Goal: Task Accomplishment & Management: Manage account settings

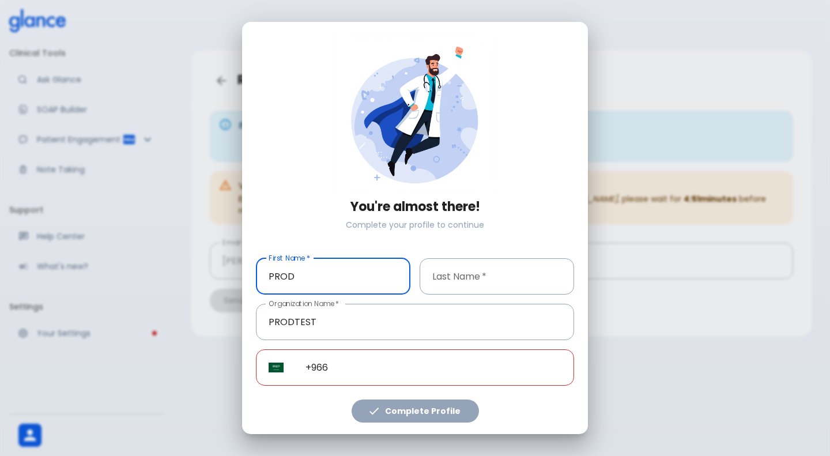
type input "PROD"
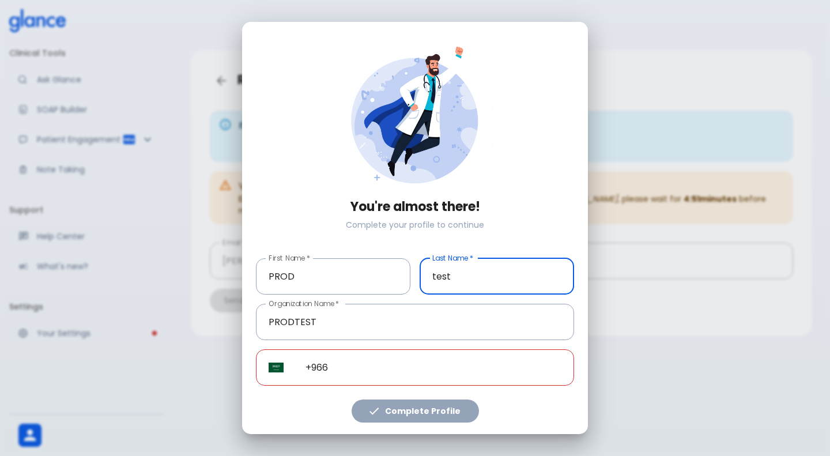
type input "test"
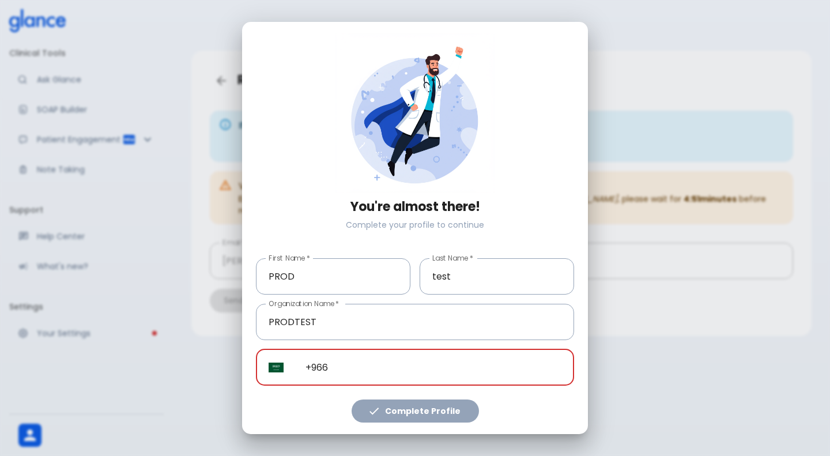
click at [402, 369] on input "+966" at bounding box center [433, 367] width 281 height 36
paste input "+1 361 603 5762"
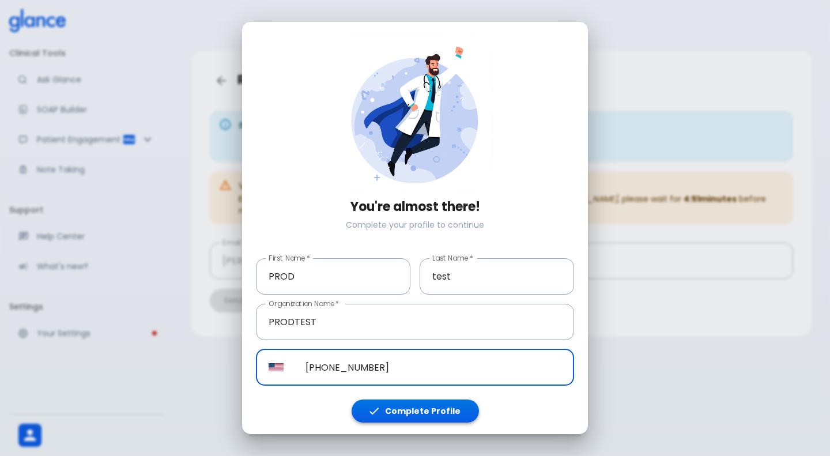
type input "+1 361 603 5762"
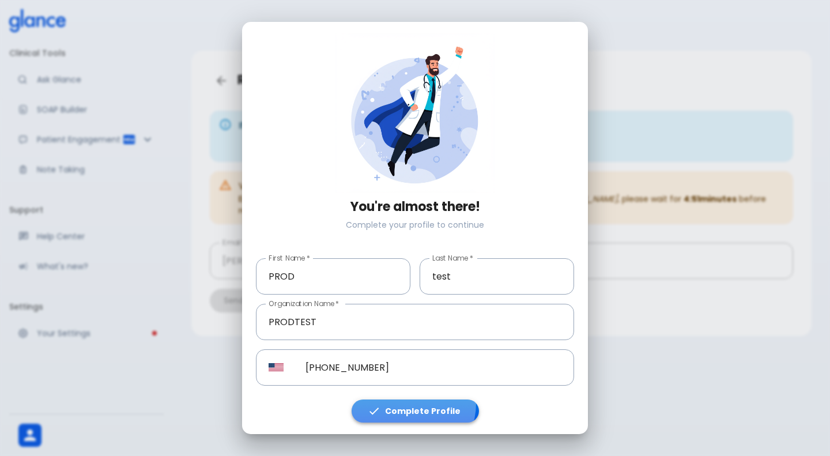
click at [403, 403] on button "Complete Profile" at bounding box center [414, 411] width 127 height 24
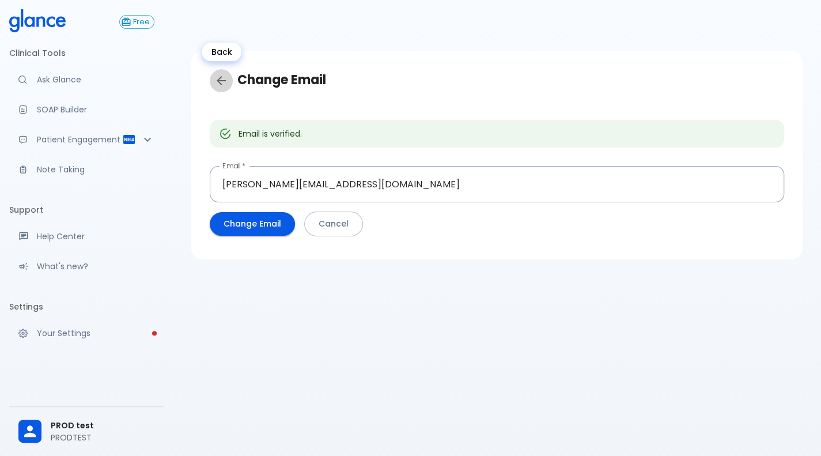
click at [220, 77] on icon "Back" at bounding box center [221, 81] width 14 height 14
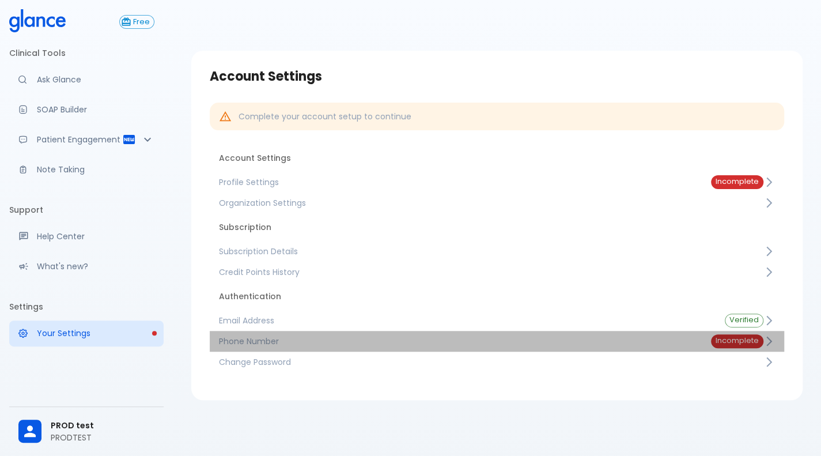
click at [419, 346] on span "Phone Number" at bounding box center [456, 341] width 474 height 12
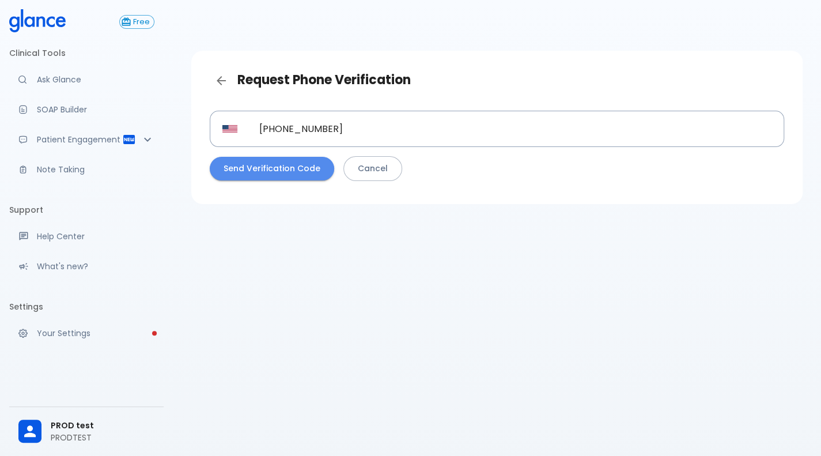
click at [294, 158] on button "Send Verification Code" at bounding box center [272, 169] width 124 height 24
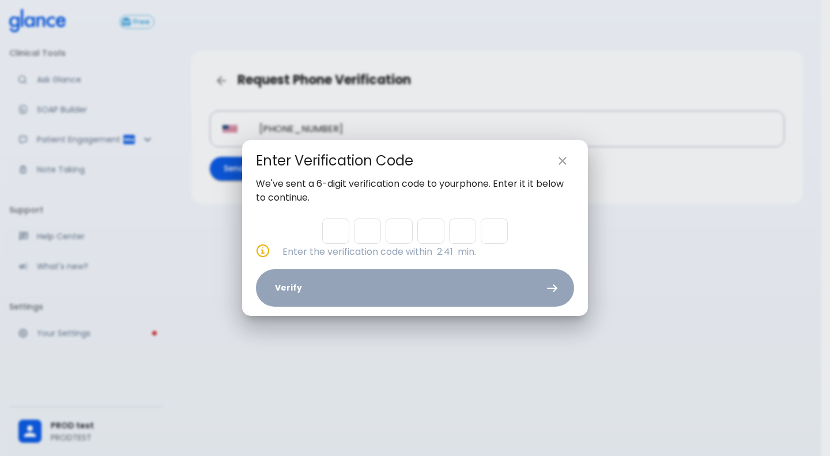
type input "2"
type input "6"
type input "8"
type input "0"
type input "4"
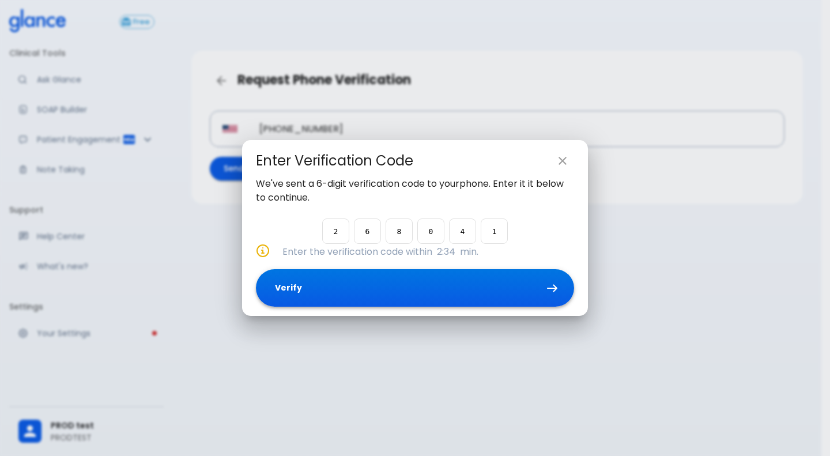
type input "1"
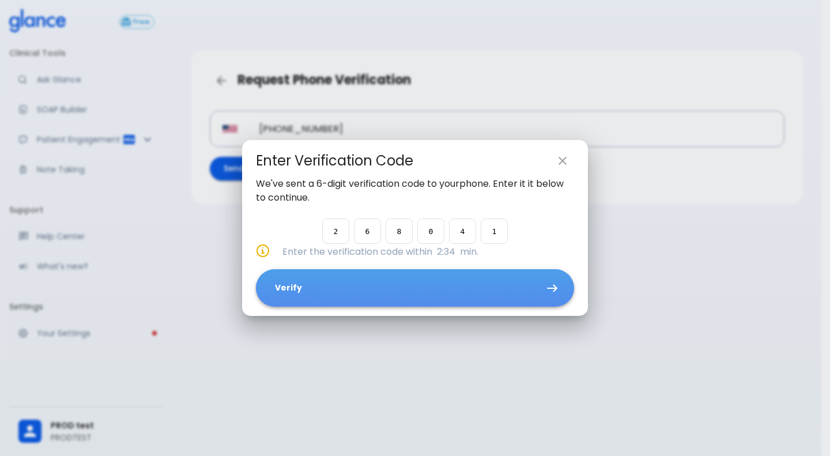
click at [365, 290] on button "Verify" at bounding box center [415, 287] width 318 height 37
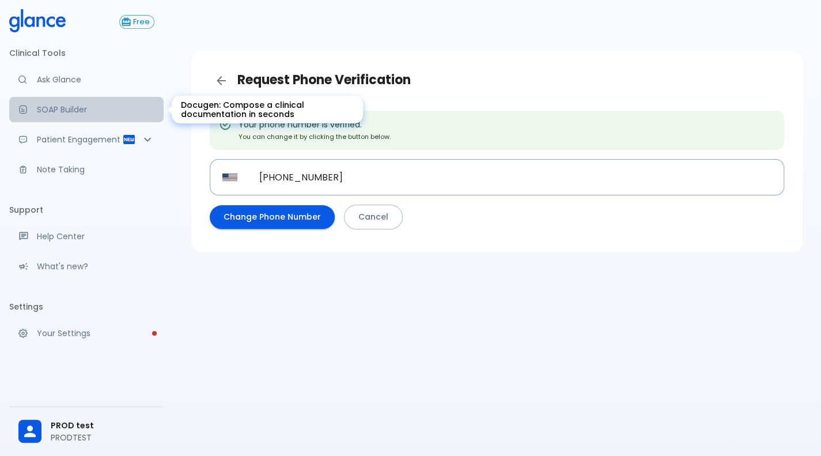
click at [112, 114] on p "SOAP Builder" at bounding box center [96, 110] width 118 height 12
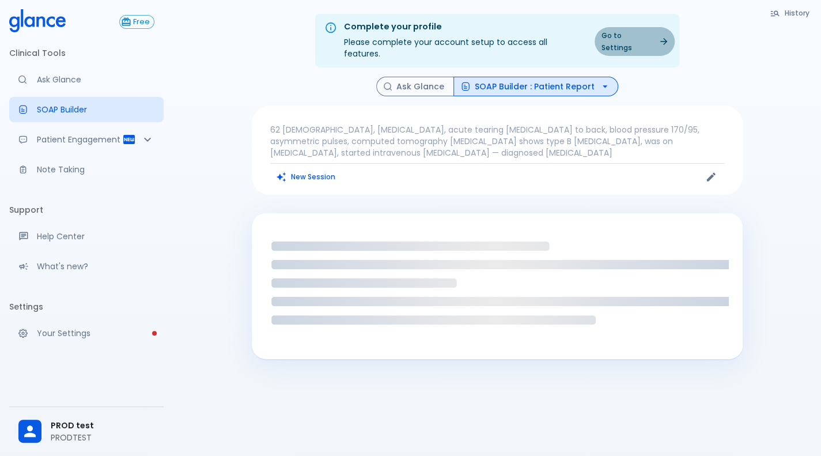
click at [645, 31] on link "Go to Settings" at bounding box center [635, 41] width 80 height 29
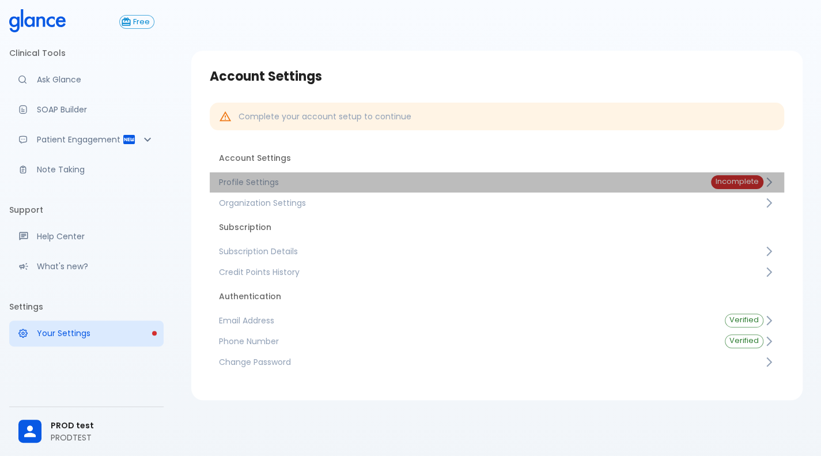
click at [564, 173] on link "Profile Settings Incomplete" at bounding box center [497, 182] width 574 height 21
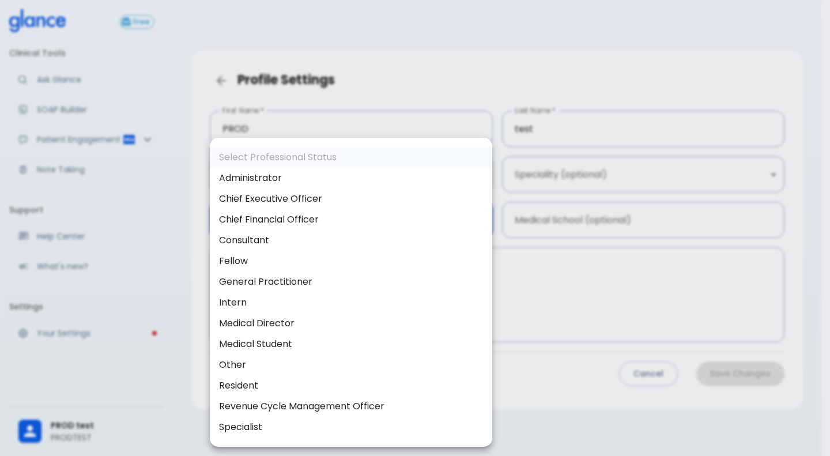
click at [395, 216] on body "↧ pull to refresh ↧ Free Clinical Tools Ask Glance SOAP Builder Patient Engagem…" at bounding box center [415, 241] width 830 height 483
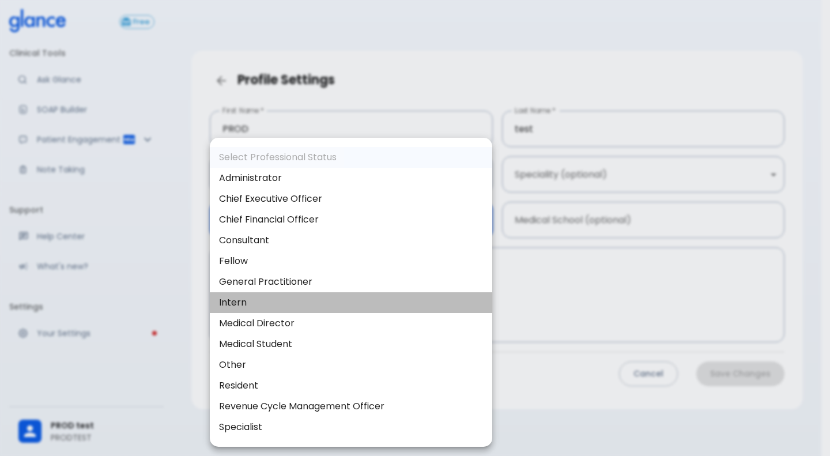
click at [353, 303] on li "Intern" at bounding box center [351, 302] width 282 height 21
type input "intern"
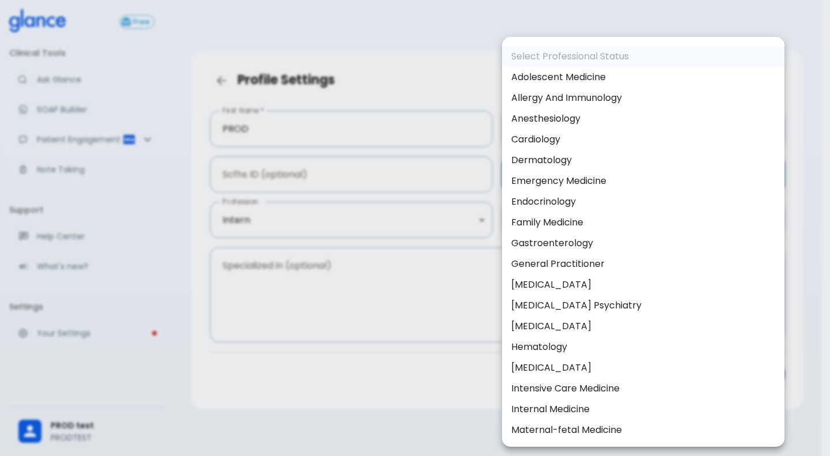
click at [627, 176] on body "↧ pull to refresh ↧ Free Clinical Tools Ask Glance SOAP Builder Patient Engagem…" at bounding box center [415, 241] width 830 height 483
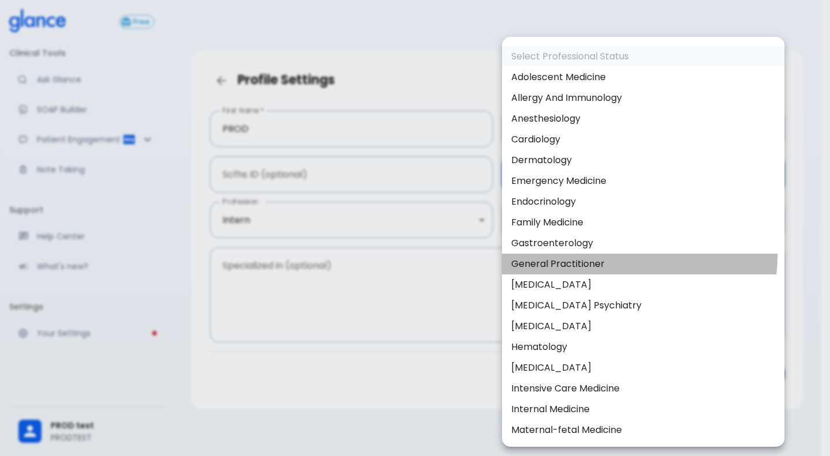
click at [618, 255] on li "General Practitioner" at bounding box center [643, 264] width 282 height 21
type input "General practitioner"
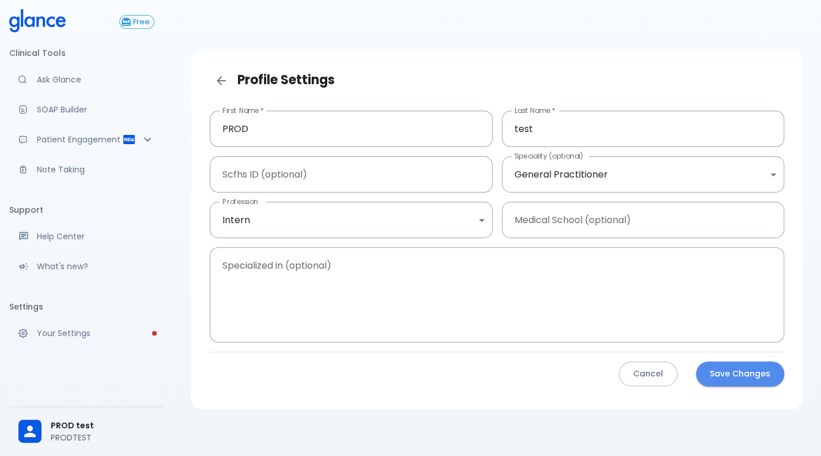
click at [735, 367] on button "Save Changes" at bounding box center [740, 373] width 88 height 25
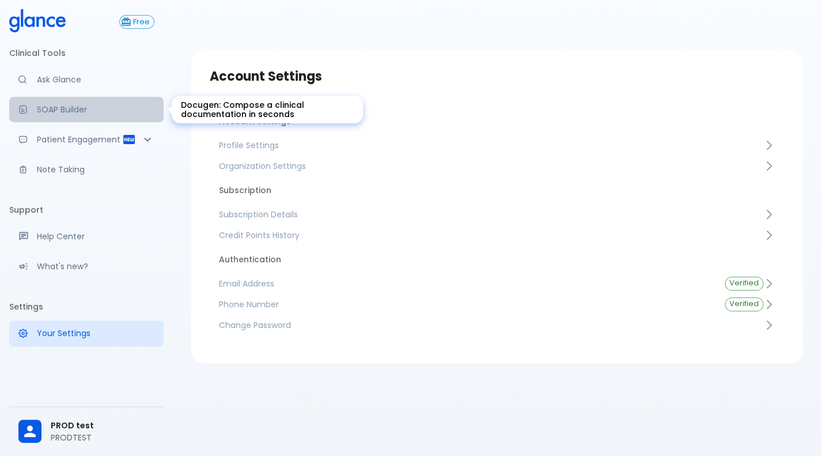
click at [99, 101] on link "SOAP Builder" at bounding box center [86, 109] width 154 height 25
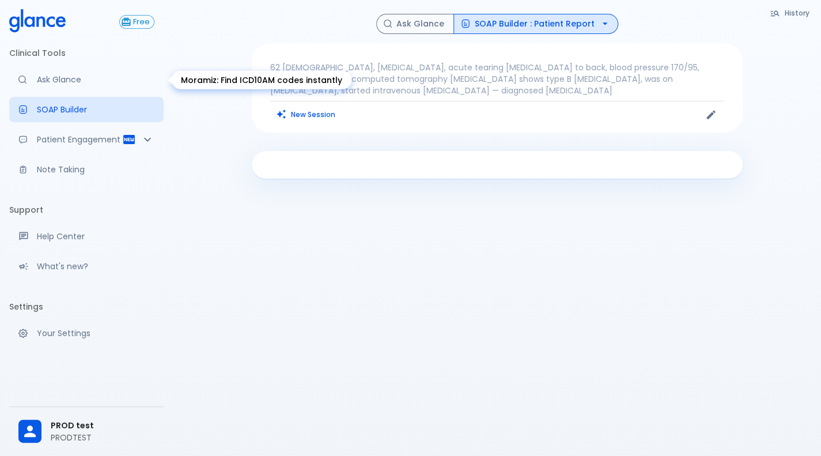
click at [104, 75] on p "Ask Glance" at bounding box center [96, 80] width 118 height 12
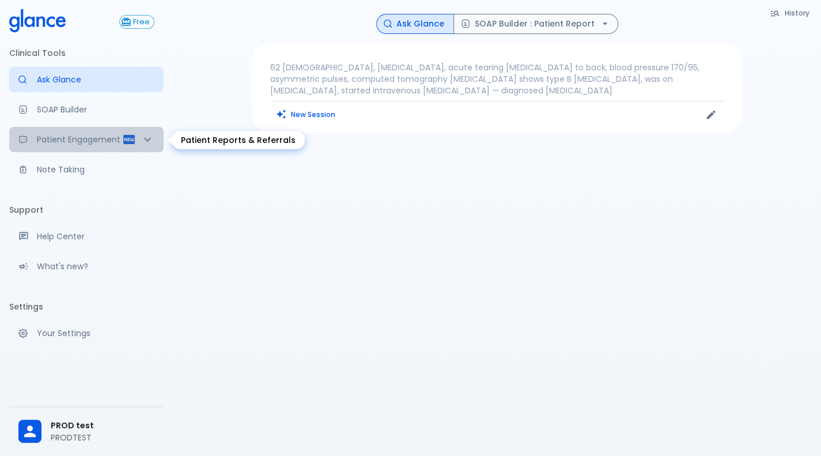
click at [91, 141] on p "Patient Engagement" at bounding box center [79, 140] width 85 height 12
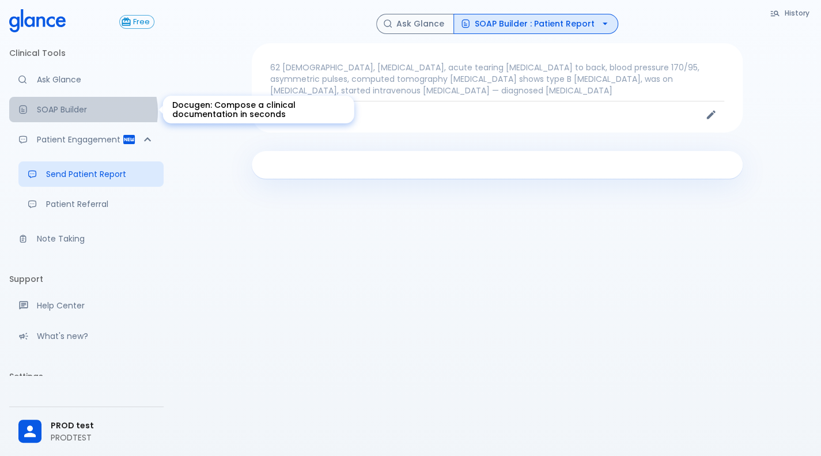
click at [82, 111] on p "SOAP Builder" at bounding box center [96, 110] width 118 height 12
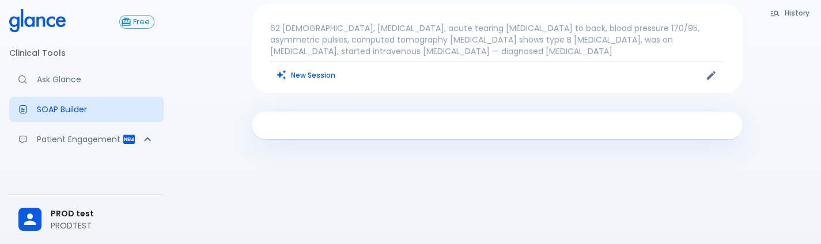
scroll to position [38, 0]
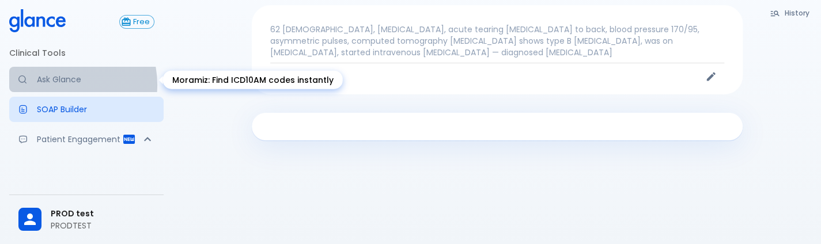
click at [52, 85] on p "Ask Glance" at bounding box center [96, 80] width 118 height 12
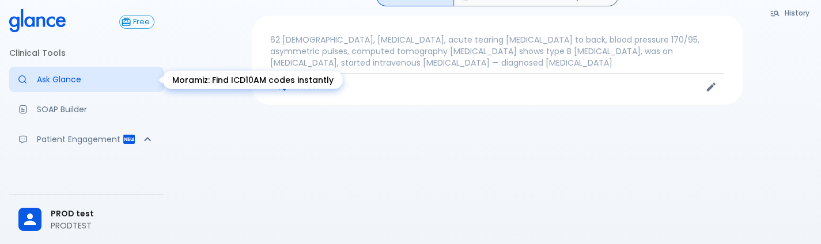
scroll to position [28, 0]
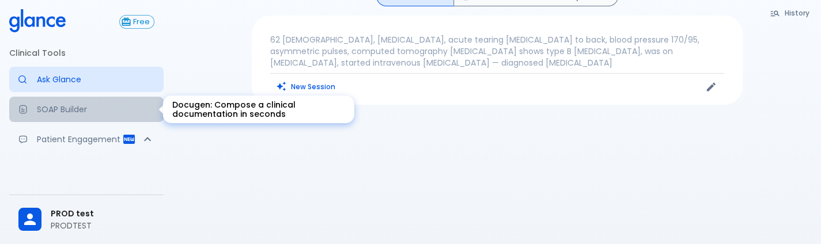
click at [93, 111] on p "SOAP Builder" at bounding box center [96, 110] width 118 height 12
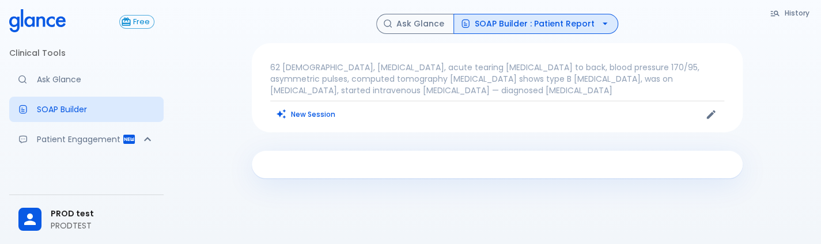
scroll to position [2, 0]
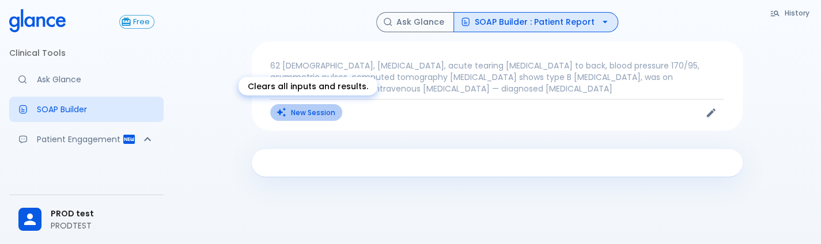
click at [313, 114] on button "New Session" at bounding box center [306, 112] width 72 height 17
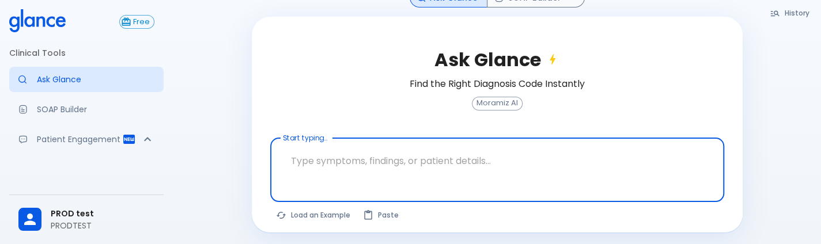
scroll to position [75, 0]
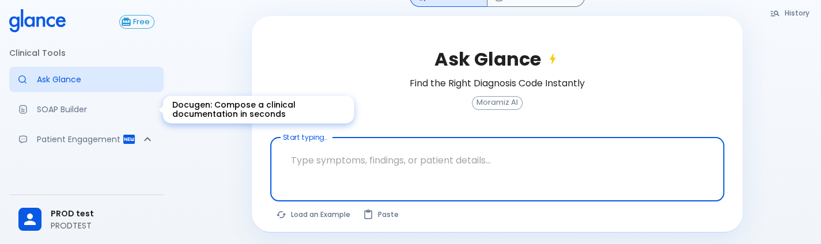
click at [46, 102] on link "SOAP Builder" at bounding box center [86, 109] width 154 height 25
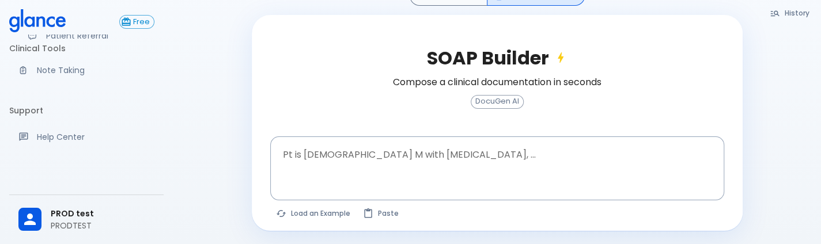
scroll to position [169, 0]
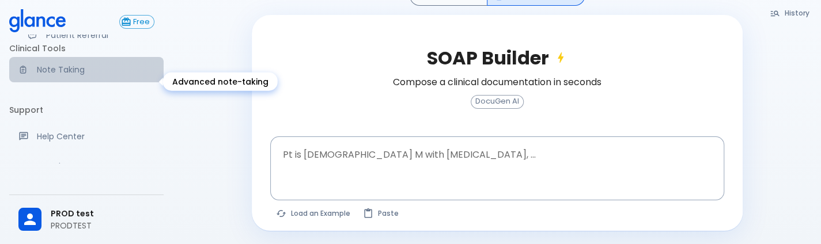
click at [87, 75] on p "Note Taking" at bounding box center [96, 70] width 118 height 12
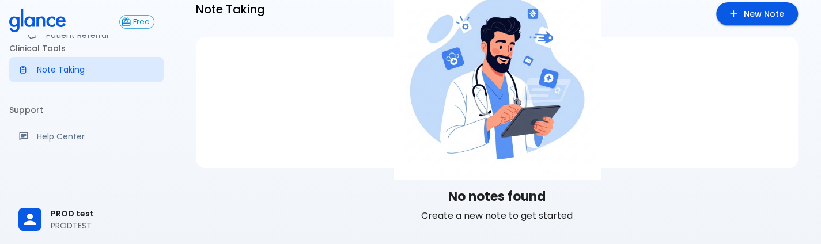
scroll to position [28, 0]
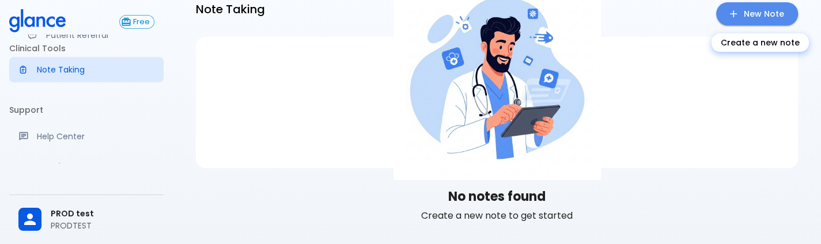
click at [749, 5] on link "New Note" at bounding box center [757, 14] width 82 height 24
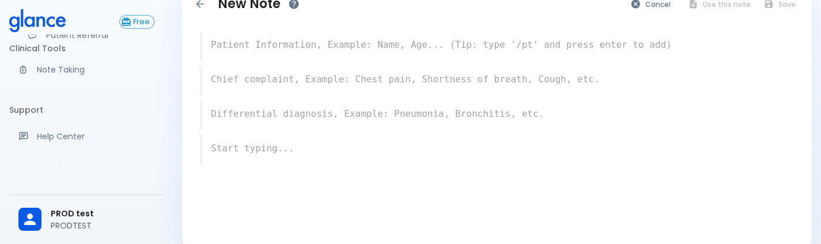
click at [409, 119] on textarea at bounding box center [498, 114] width 592 height 23
click at [409, 119] on textarea at bounding box center [498, 114] width 591 height 23
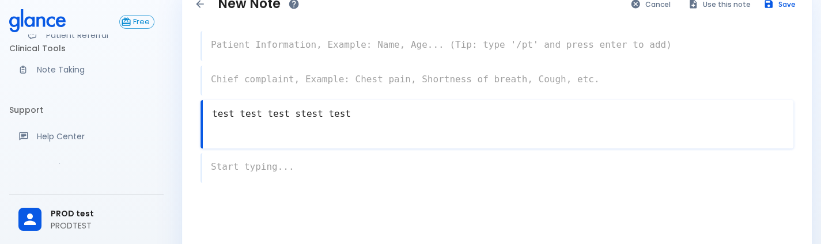
scroll to position [7, 0]
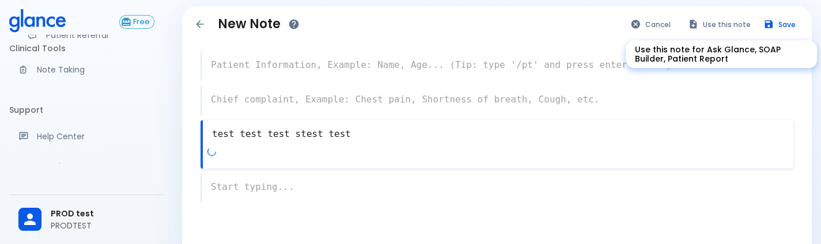
type textarea "test test test stest test"
click at [741, 26] on button "Use this note" at bounding box center [719, 24] width 75 height 17
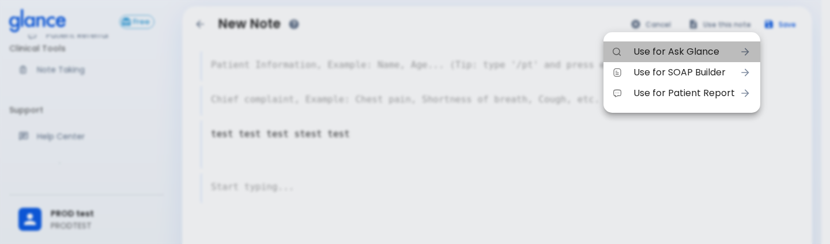
click at [710, 55] on span "Use for Ask Glance" at bounding box center [683, 52] width 101 height 14
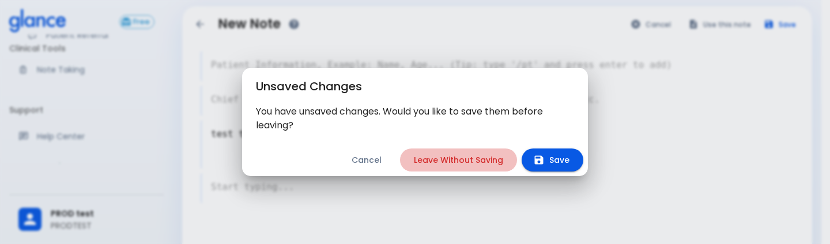
click at [493, 157] on button "Leave Without Saving" at bounding box center [458, 161] width 117 height 24
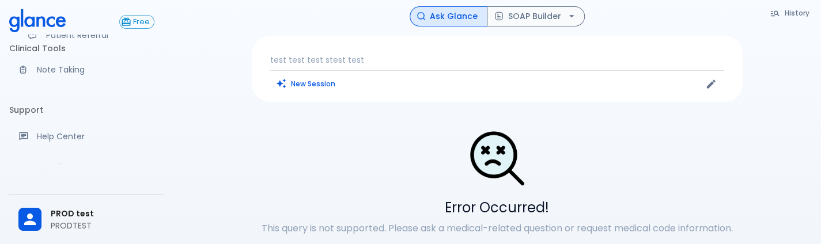
scroll to position [39, 0]
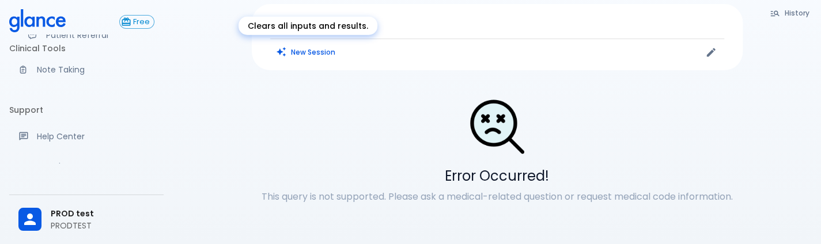
click at [322, 59] on button "New Session" at bounding box center [306, 52] width 72 height 17
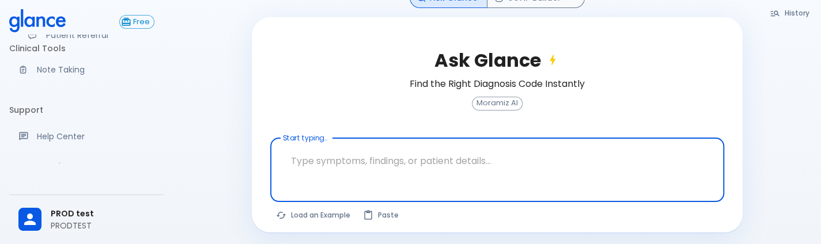
scroll to position [76, 0]
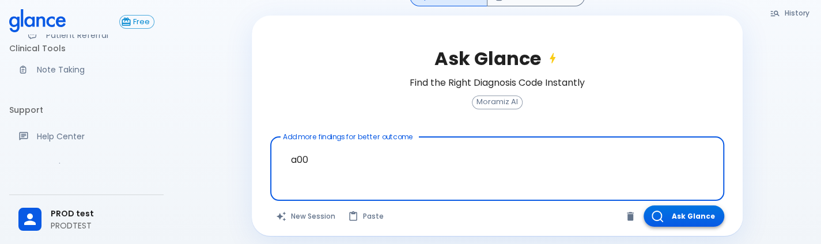
type textarea "a00"
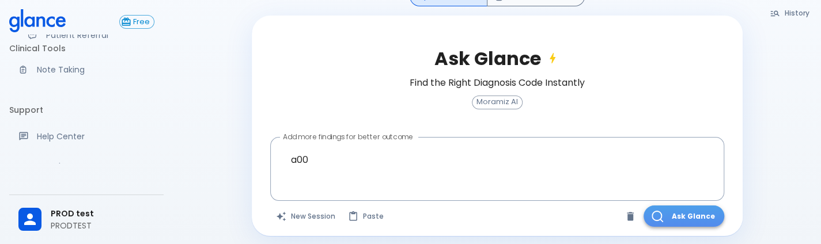
click at [686, 220] on button "Ask Glance" at bounding box center [684, 216] width 81 height 21
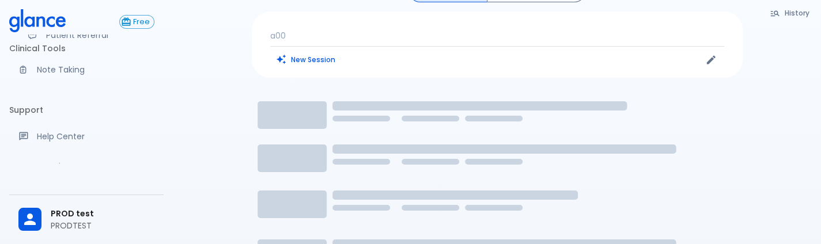
scroll to position [28, 0]
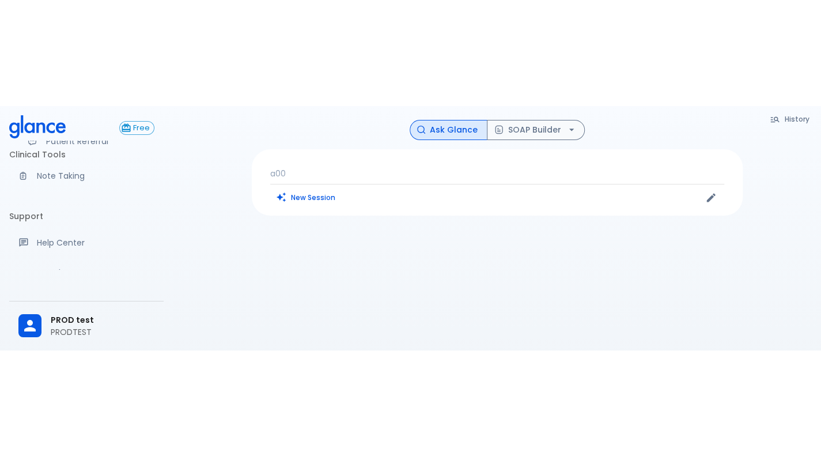
scroll to position [28, 0]
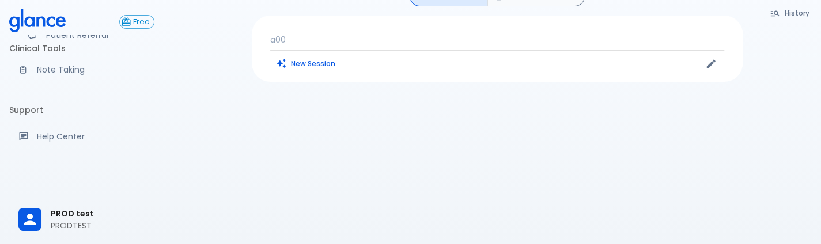
click at [464, 50] on hr at bounding box center [497, 50] width 454 height 1
click at [466, 46] on div "a00 New Session" at bounding box center [497, 49] width 491 height 66
drag, startPoint x: 466, startPoint y: 46, endPoint x: 721, endPoint y: 62, distance: 255.8
click at [721, 62] on div "a00 New Session" at bounding box center [497, 49] width 491 height 66
click at [707, 62] on icon "Edit" at bounding box center [711, 64] width 12 height 12
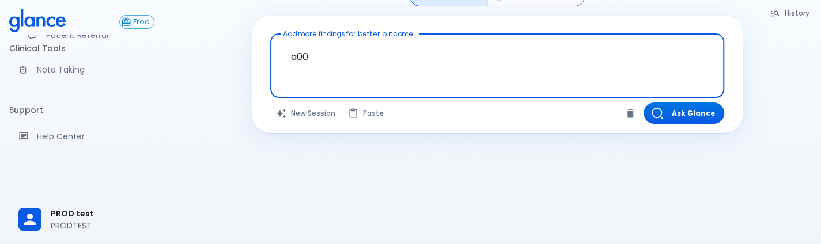
click at [545, 67] on textarea "a00" at bounding box center [497, 57] width 438 height 36
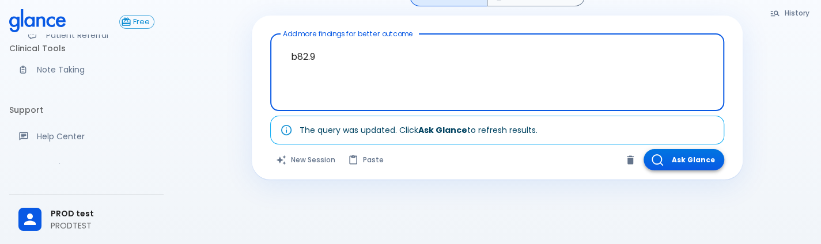
type textarea "b82.9"
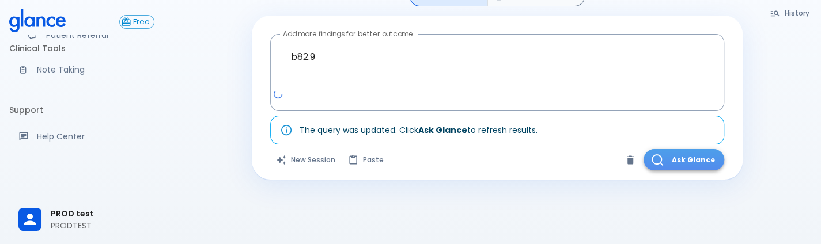
click at [688, 155] on button "Ask Glance" at bounding box center [684, 159] width 81 height 21
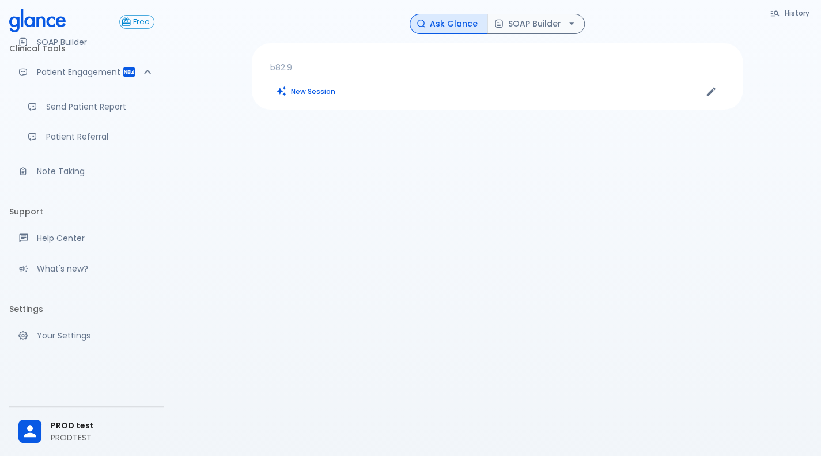
click at [294, 56] on div "b82.9 New Session" at bounding box center [497, 76] width 491 height 66
click at [295, 65] on p "b82.9" at bounding box center [497, 68] width 454 height 12
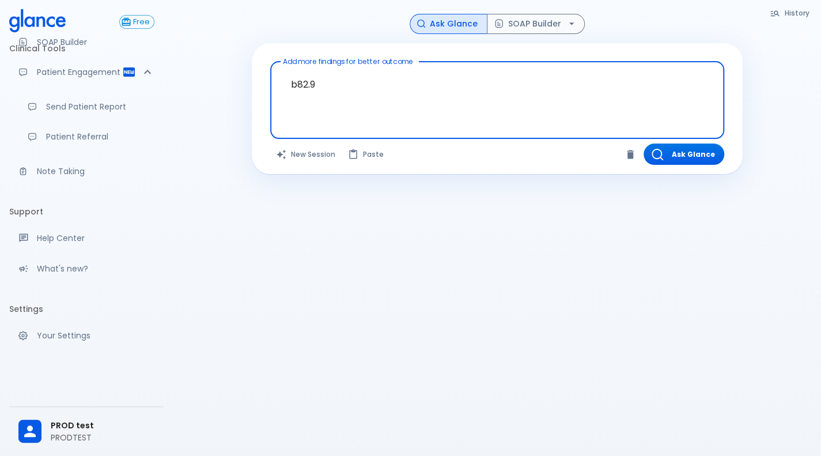
click at [352, 81] on textarea "b82.9" at bounding box center [497, 91] width 438 height 50
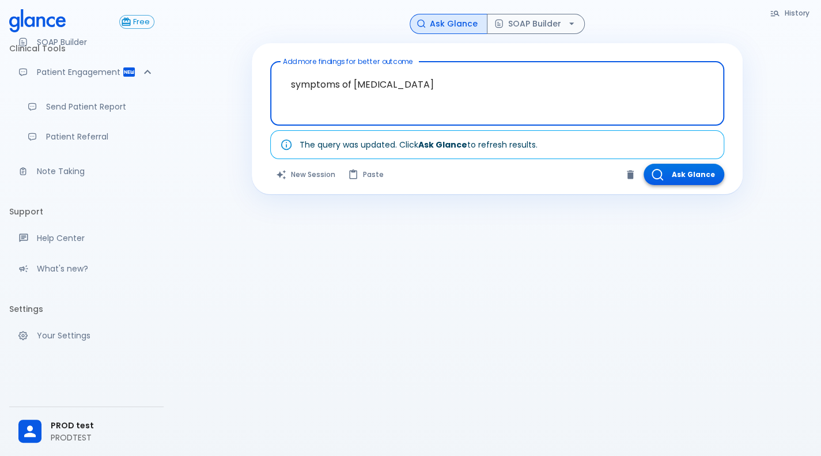
type textarea "symptoms of arthritis"
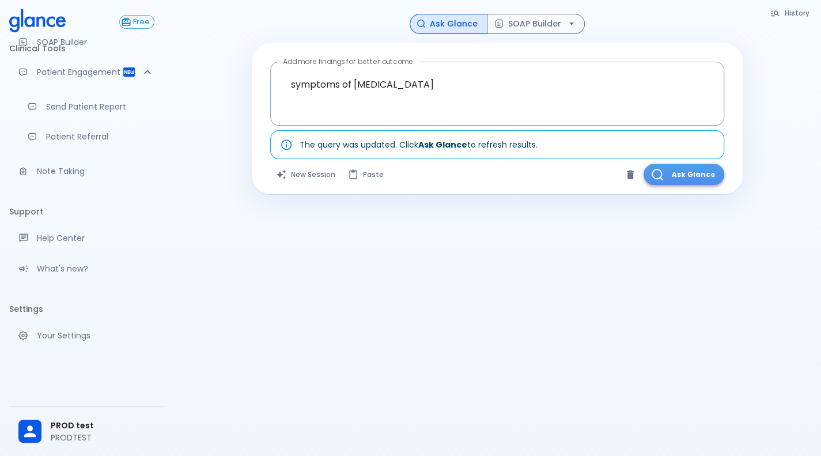
click at [660, 171] on icon "button" at bounding box center [657, 174] width 10 height 10
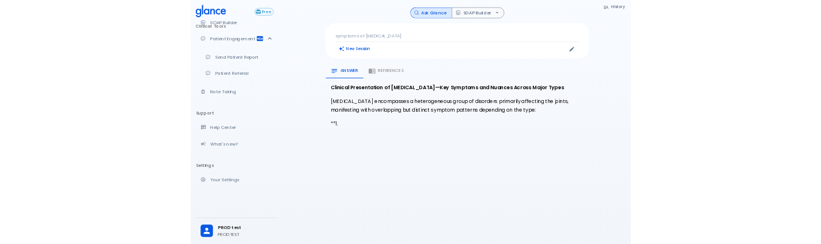
scroll to position [28, 0]
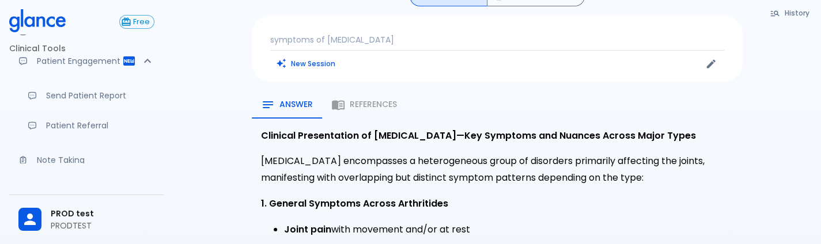
click at [480, 88] on div "History Ask Glance SOAP Builder symptoms of arthritis New Session Answer Refere…" at bounding box center [497, 200] width 519 height 428
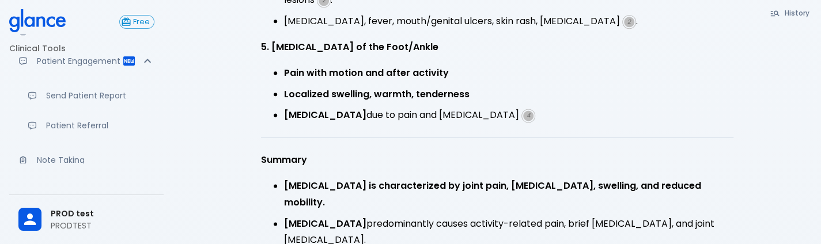
scroll to position [855, 0]
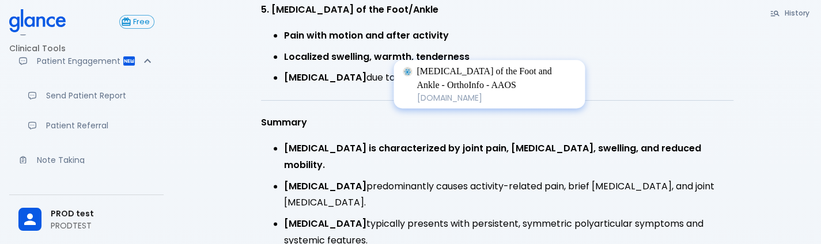
click at [523, 73] on img at bounding box center [528, 78] width 10 height 10
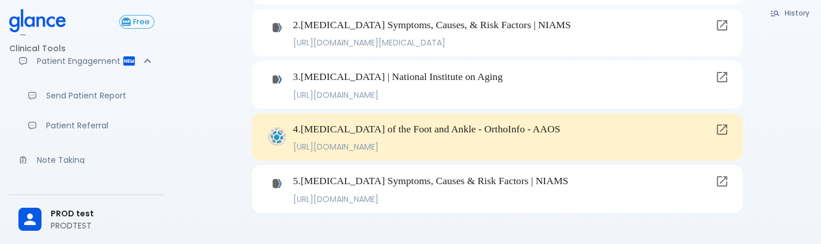
scroll to position [0, 0]
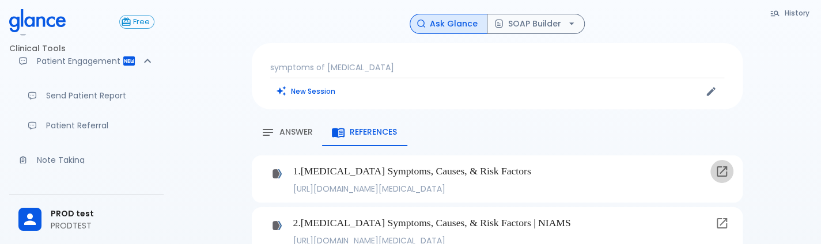
click at [717, 170] on icon at bounding box center [722, 172] width 10 height 10
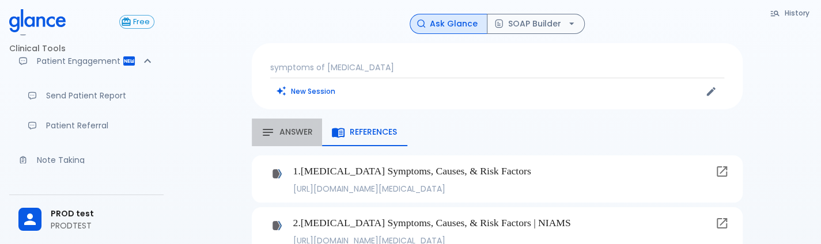
click at [283, 140] on button "Answer" at bounding box center [287, 133] width 70 height 28
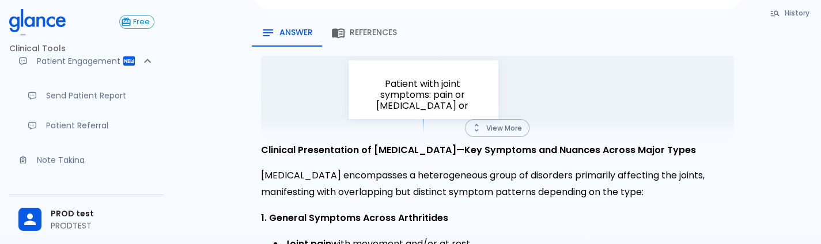
scroll to position [99, 0]
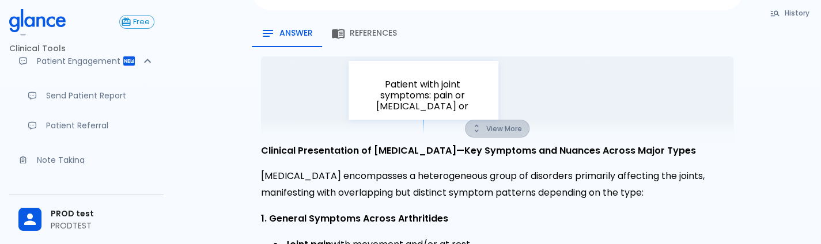
click at [493, 121] on button "View More" at bounding box center [497, 129] width 65 height 18
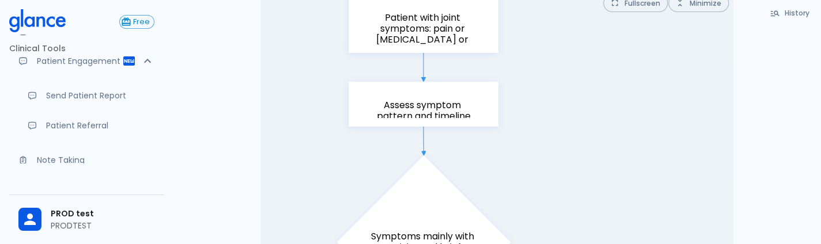
scroll to position [0, 0]
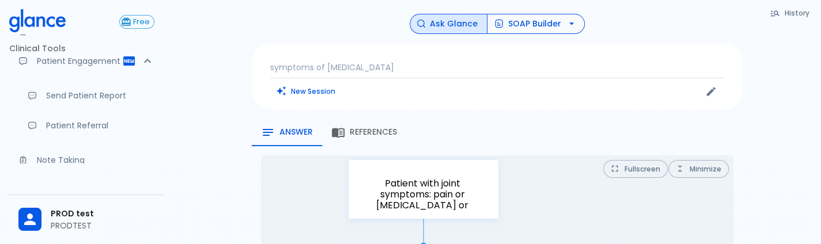
click at [547, 24] on button "SOAP Builder" at bounding box center [536, 24] width 98 height 20
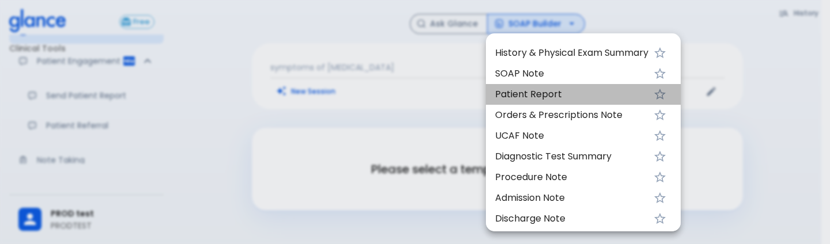
click at [529, 95] on span "Patient Report" at bounding box center [571, 95] width 153 height 14
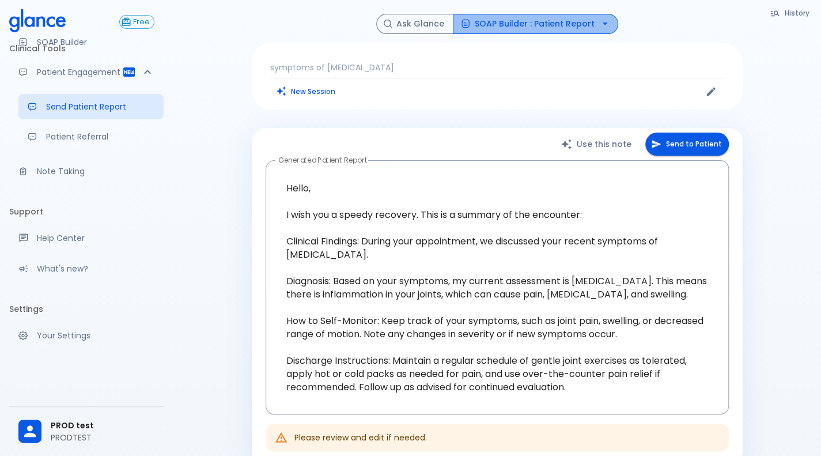
click at [570, 30] on button "SOAP Builder : Patient Report" at bounding box center [535, 24] width 165 height 20
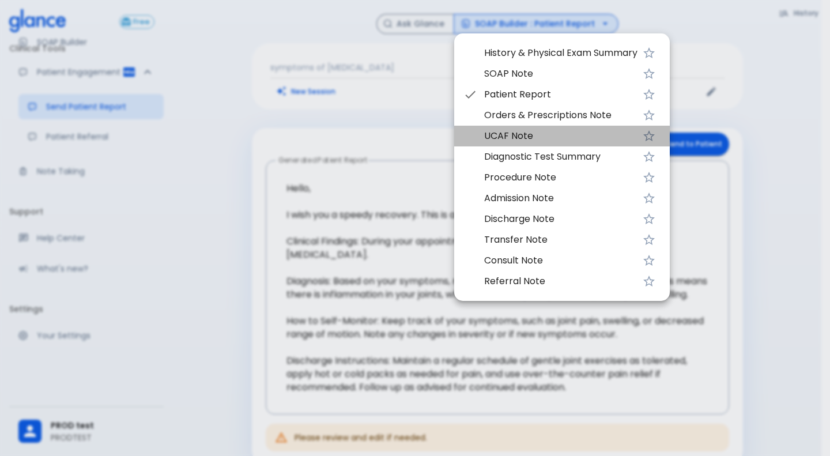
click at [512, 126] on li "UCAF Note" at bounding box center [561, 136] width 215 height 21
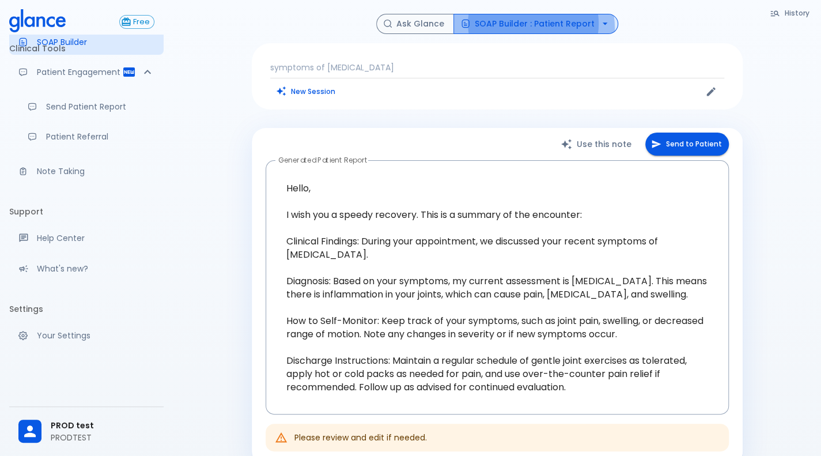
click at [515, 29] on button "SOAP Builder : Patient Report" at bounding box center [535, 24] width 165 height 20
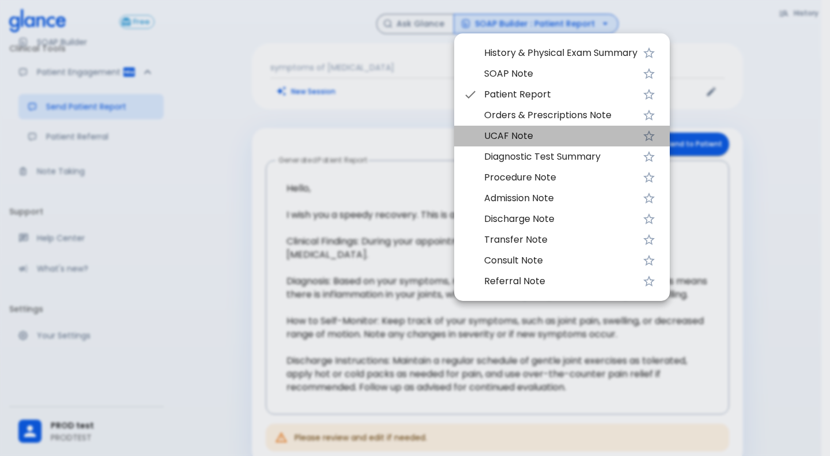
click at [496, 133] on span "UCAF Note" at bounding box center [560, 136] width 153 height 14
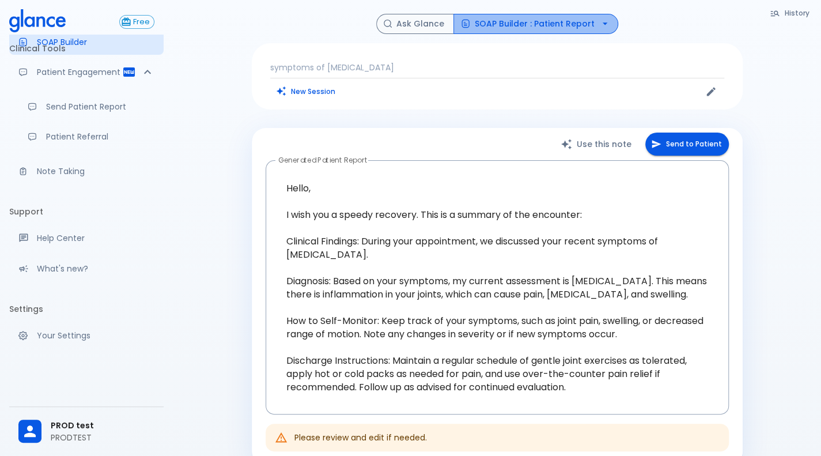
click at [549, 20] on button "SOAP Builder : Patient Report" at bounding box center [535, 24] width 165 height 20
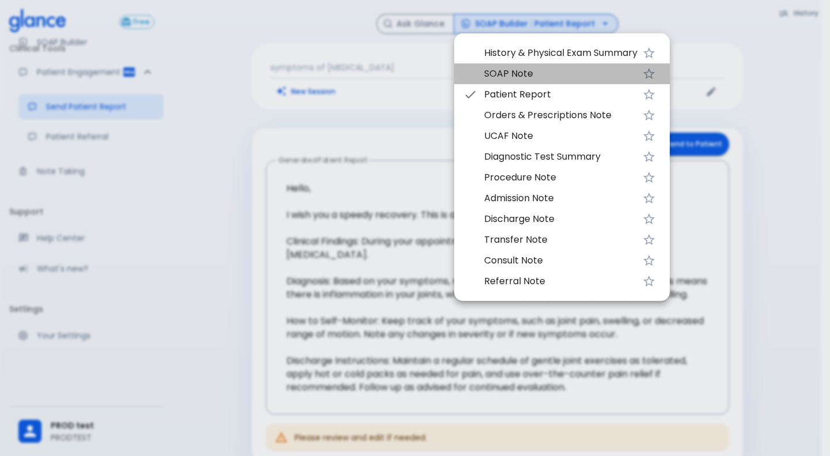
click at [524, 77] on span "SOAP Note" at bounding box center [560, 74] width 153 height 14
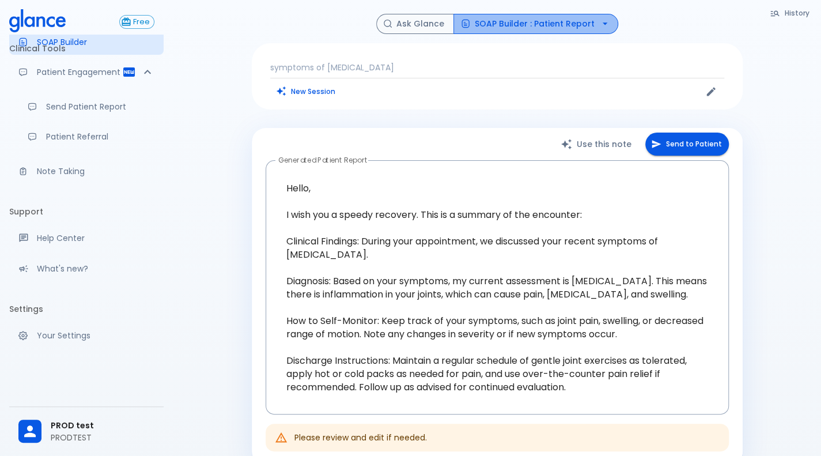
click at [558, 24] on button "SOAP Builder : Patient Report" at bounding box center [535, 24] width 165 height 20
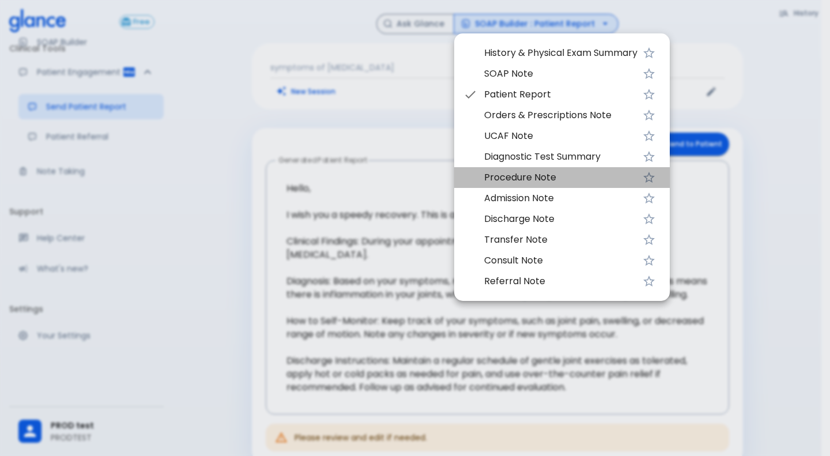
click at [524, 175] on span "Procedure Note" at bounding box center [560, 178] width 153 height 14
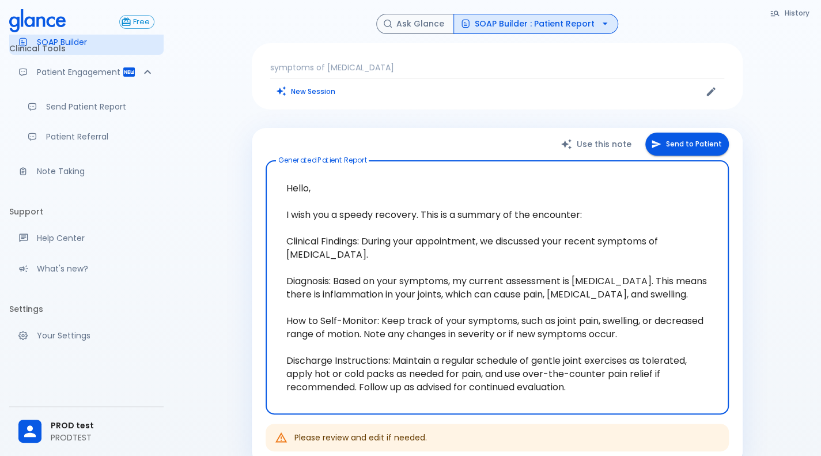
drag, startPoint x: 278, startPoint y: 214, endPoint x: 622, endPoint y: 287, distance: 352.2
click at [622, 287] on textarea "Hello, I wish you a speedy recovery. This is a summary of the encounter: Clinic…" at bounding box center [497, 287] width 447 height 235
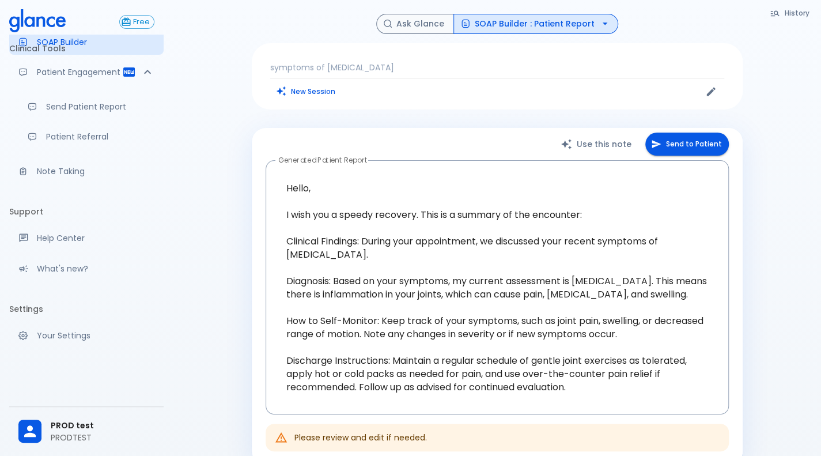
click at [225, 140] on div "History Ask Glance SOAP Builder : Patient Report symptoms of arthritis New Sess…" at bounding box center [497, 285] width 648 height 571
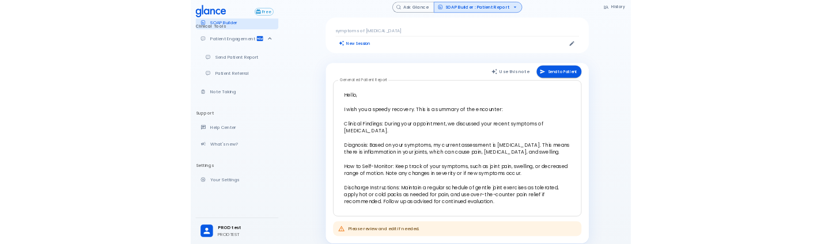
scroll to position [10, 0]
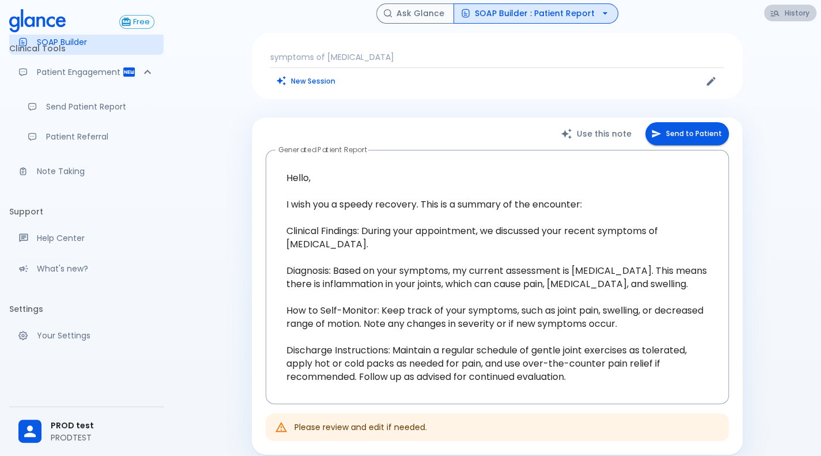
click at [784, 10] on button "History" at bounding box center [790, 13] width 52 height 17
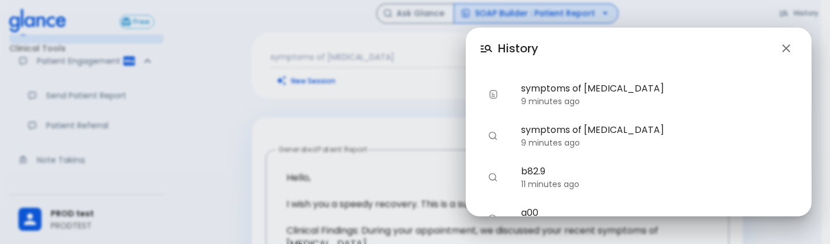
click at [209, 73] on div "History symptoms of arthritis 9 minutes ago symptoms of arthritis 9 minutes ago…" at bounding box center [415, 122] width 830 height 244
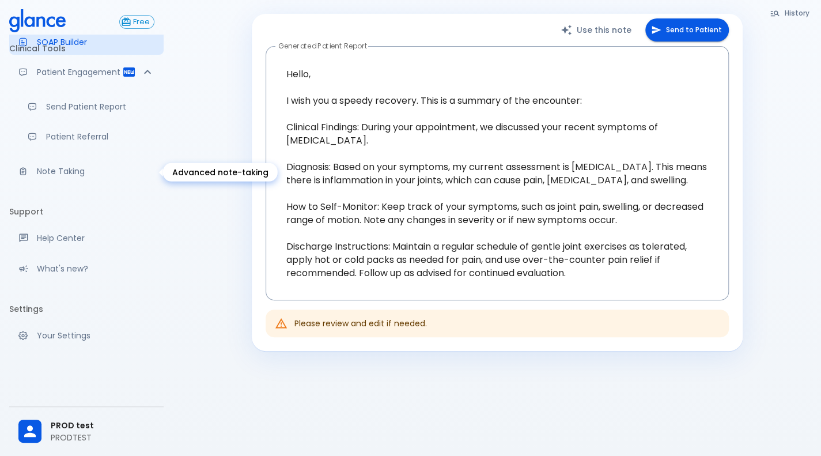
scroll to position [0, 0]
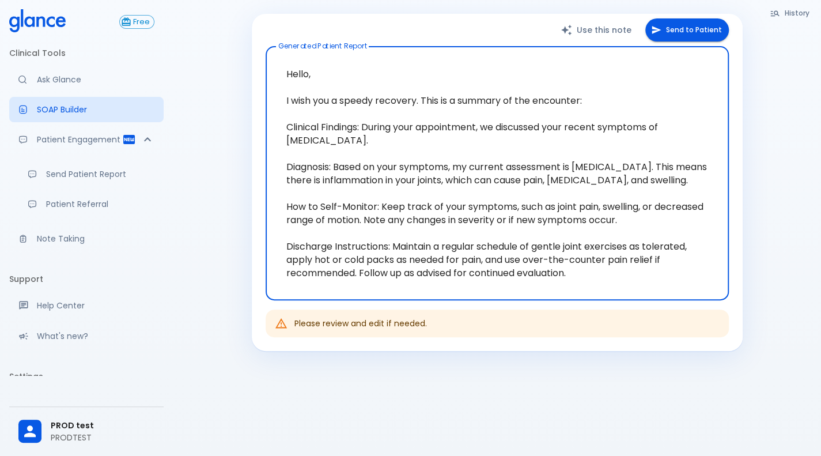
click at [320, 66] on textarea "Hello, I wish you a speedy recovery. This is a summary of the encounter: Clinic…" at bounding box center [497, 173] width 447 height 235
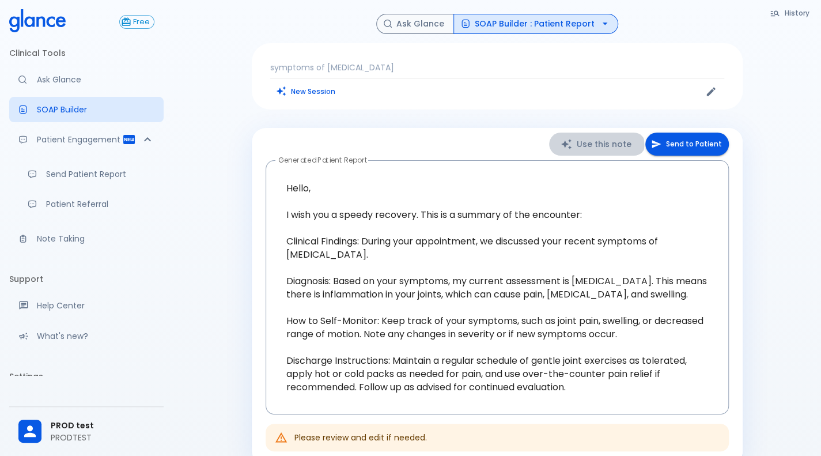
click at [595, 145] on button "Use this note" at bounding box center [597, 145] width 96 height 24
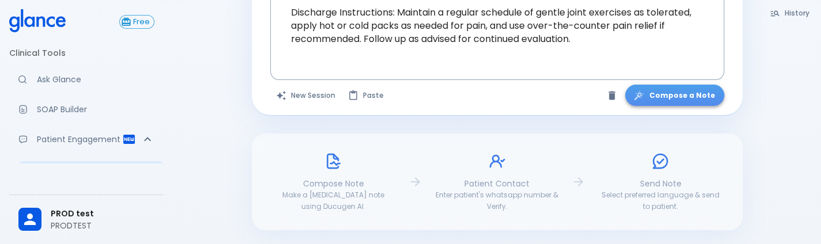
click at [681, 100] on button "Compose a Note" at bounding box center [674, 95] width 99 height 21
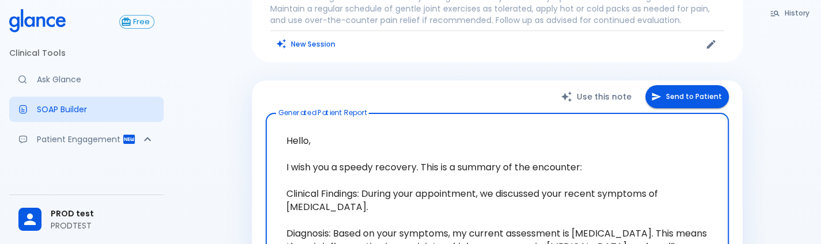
scroll to position [115, 0]
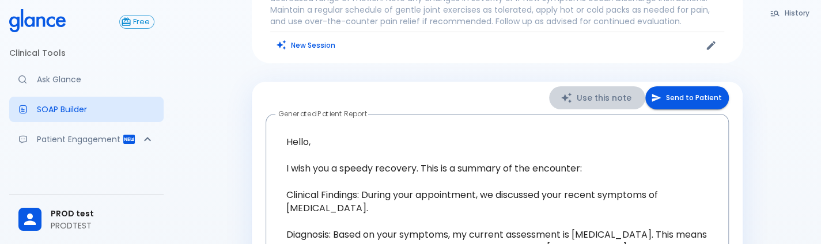
click at [601, 99] on button "Use this note" at bounding box center [597, 98] width 96 height 24
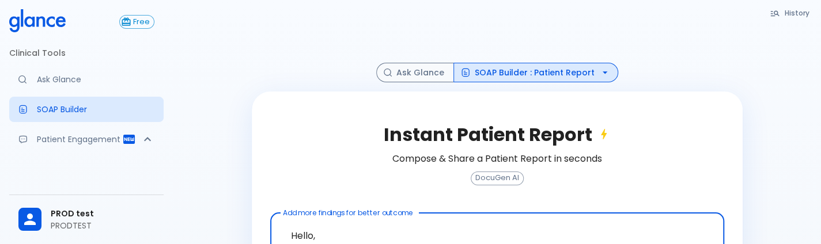
scroll to position [1, 0]
click at [572, 70] on button "SOAP Builder : Patient Report" at bounding box center [535, 72] width 165 height 20
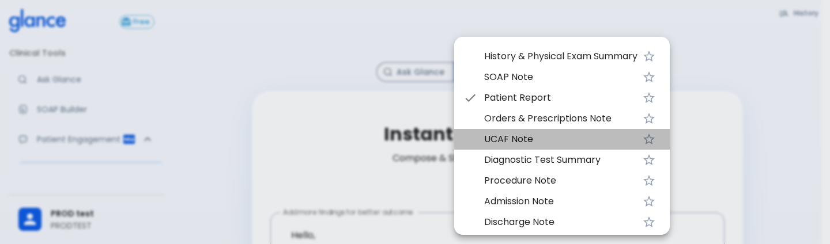
click at [541, 143] on span "UCAF Note" at bounding box center [560, 140] width 153 height 14
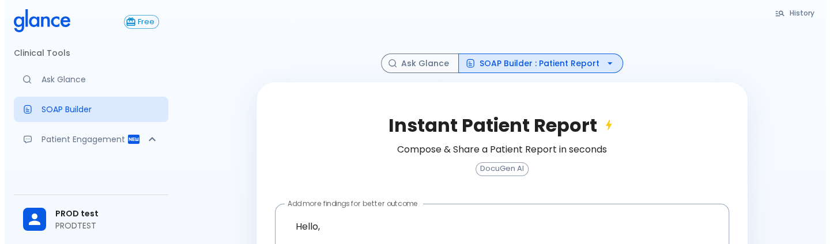
scroll to position [11, 0]
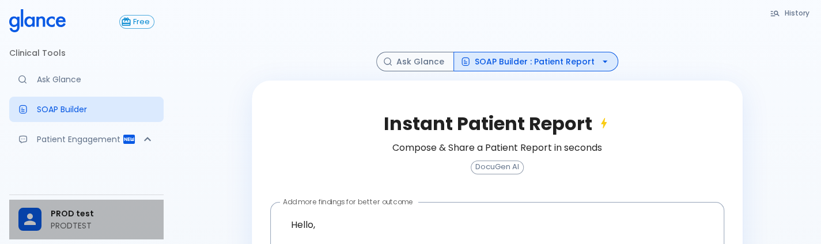
click at [73, 203] on div "PROD test PRODTEST" at bounding box center [86, 220] width 154 height 40
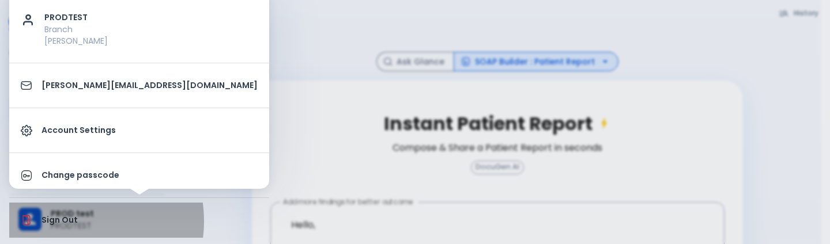
click at [67, 221] on p "Sign Out" at bounding box center [149, 220] width 216 height 12
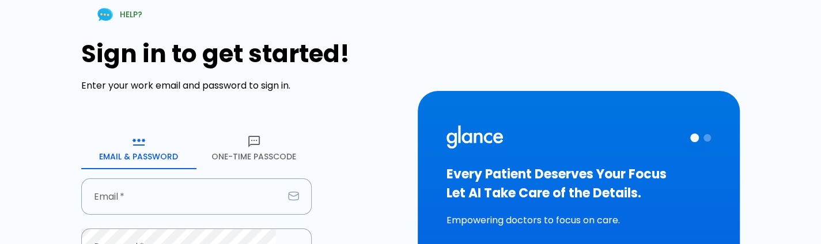
type input "[PERSON_NAME][EMAIL_ADDRESS][DOMAIN_NAME]"
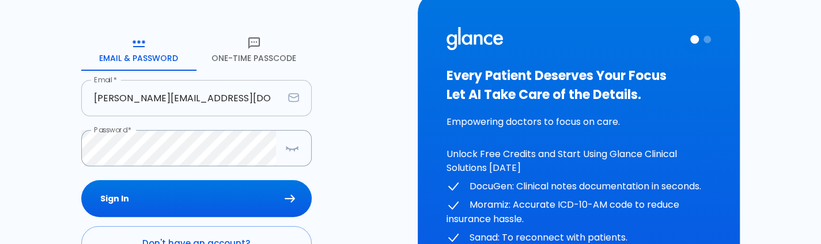
scroll to position [100, 0]
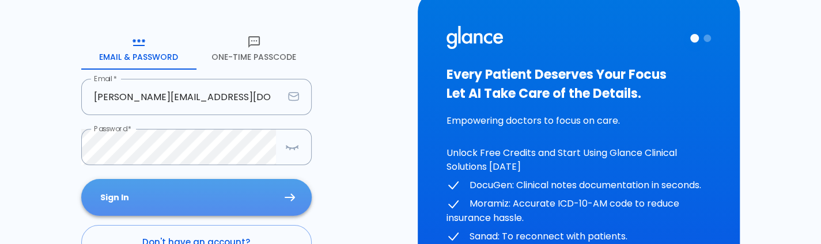
click at [244, 179] on button "Sign In" at bounding box center [196, 197] width 230 height 37
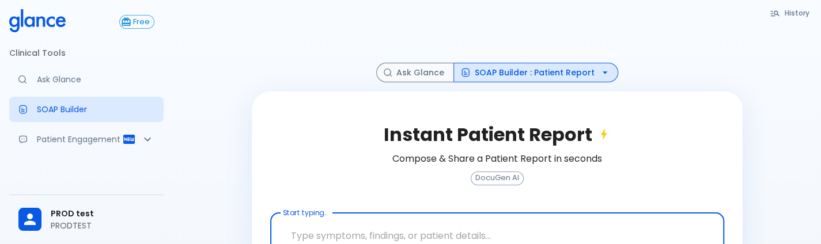
click at [595, 76] on button "SOAP Builder : Patient Report" at bounding box center [535, 73] width 165 height 20
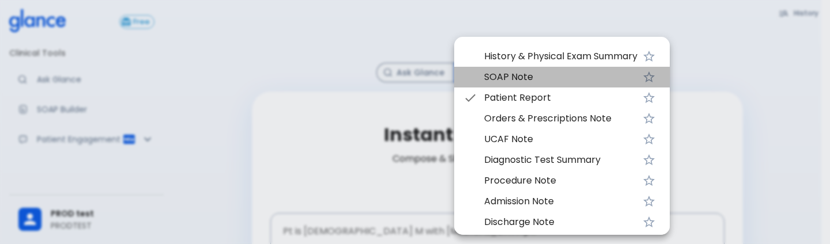
click at [584, 81] on span "SOAP Note" at bounding box center [560, 77] width 153 height 14
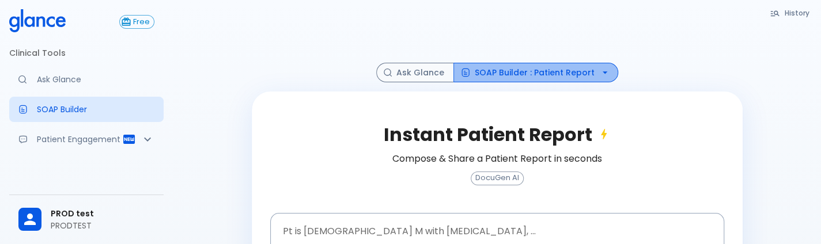
click at [584, 81] on button "SOAP Builder : Patient Report" at bounding box center [535, 73] width 165 height 20
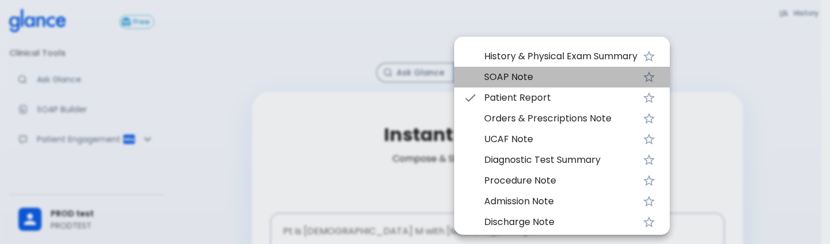
click at [584, 81] on span "SOAP Note" at bounding box center [560, 77] width 153 height 14
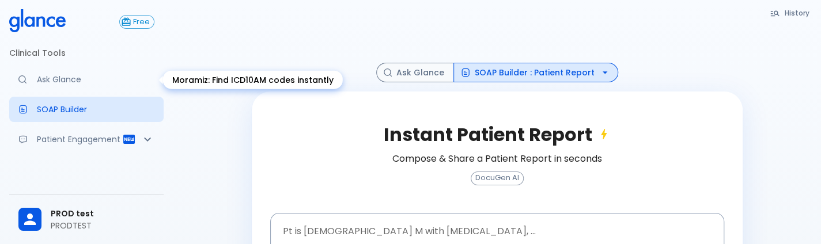
click at [84, 81] on p "Ask Glance" at bounding box center [96, 80] width 118 height 12
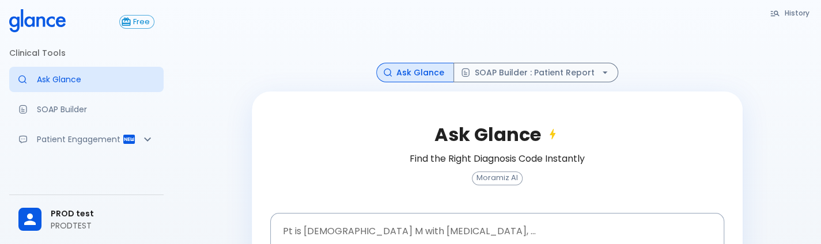
scroll to position [77, 0]
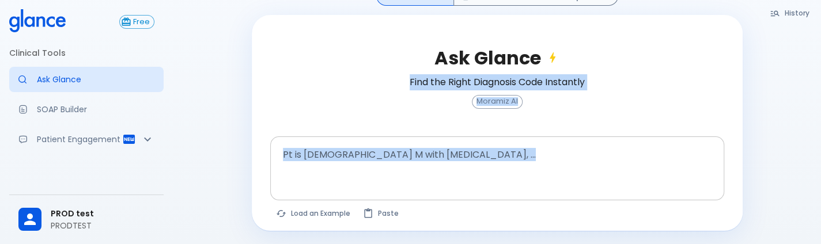
drag, startPoint x: 377, startPoint y: 132, endPoint x: 340, endPoint y: 176, distance: 57.2
click at [340, 176] on div "Ask Glance Find the Right Diagnosis Code Instantly Moramiz AI Pt is 35 yo M wit…" at bounding box center [497, 123] width 491 height 216
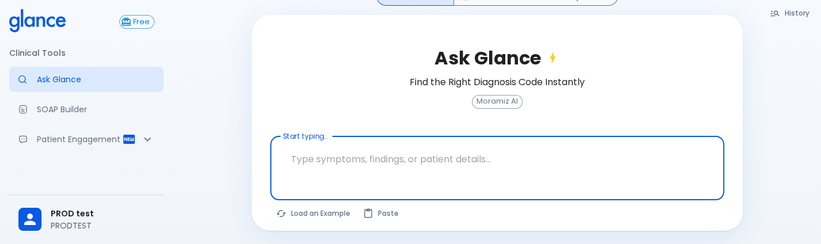
click at [340, 176] on textarea "Start typing..." at bounding box center [497, 159] width 438 height 36
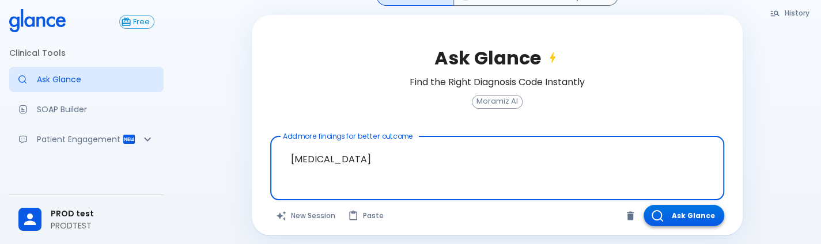
type textarea "neck pain"
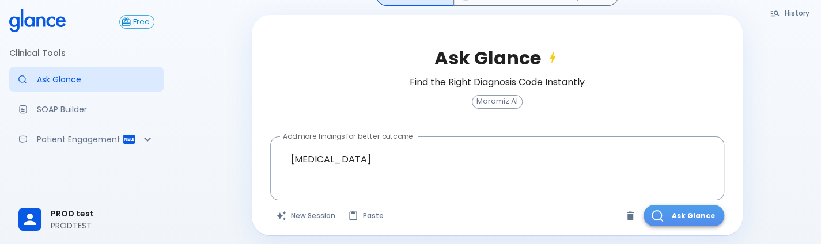
click at [701, 220] on button "Ask Glance" at bounding box center [684, 215] width 81 height 21
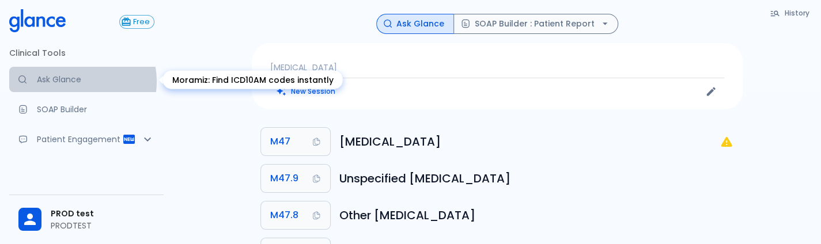
click at [76, 81] on p "Ask Glance" at bounding box center [96, 80] width 118 height 12
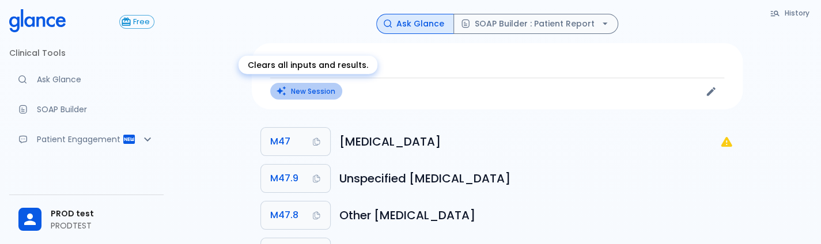
click at [316, 89] on button "New Session" at bounding box center [306, 91] width 72 height 17
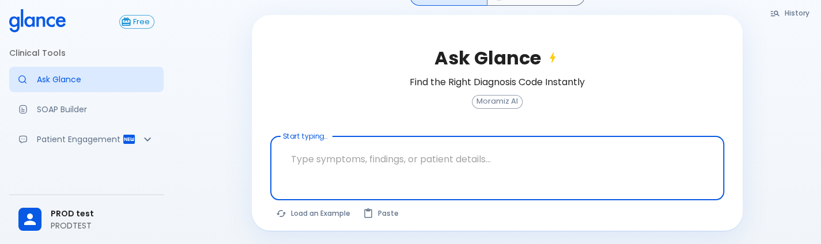
scroll to position [75, 0]
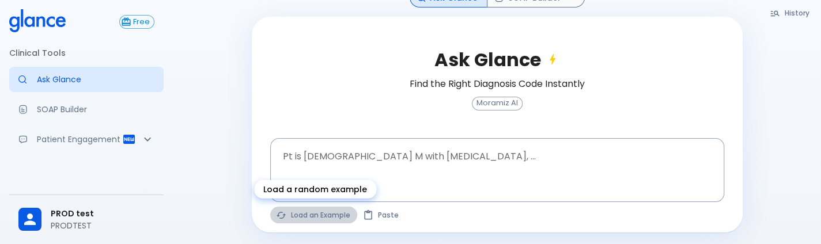
click at [312, 220] on button "Load an Example" at bounding box center [313, 215] width 87 height 17
type textarea "45F with DM2, right foot ulcer, fever, WBC 14K, ESR 80, wound purulent, XR neg …"
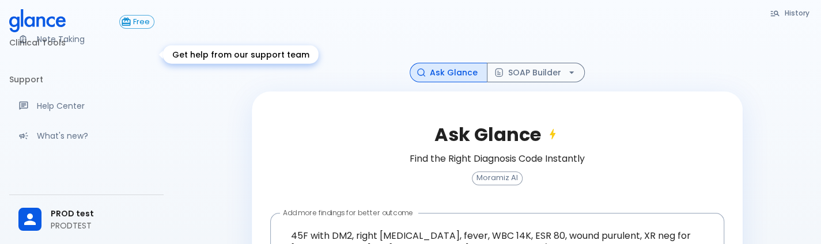
scroll to position [221, 0]
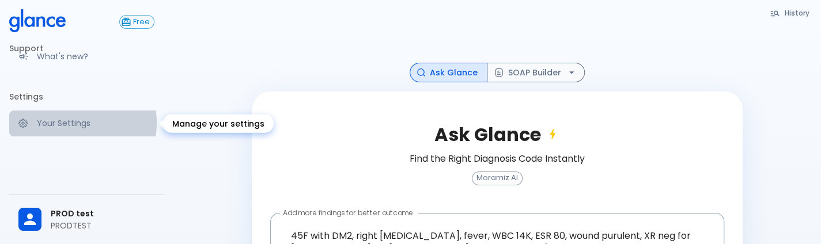
click at [64, 123] on p "Your Settings" at bounding box center [96, 124] width 118 height 12
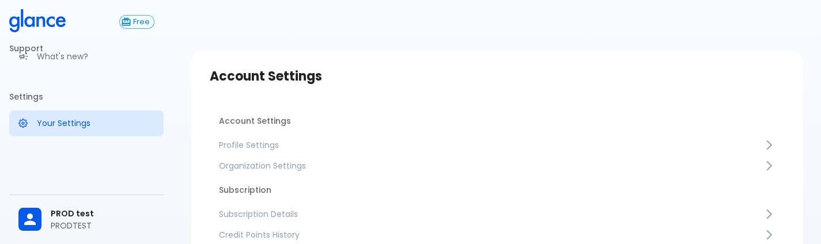
scroll to position [33, 0]
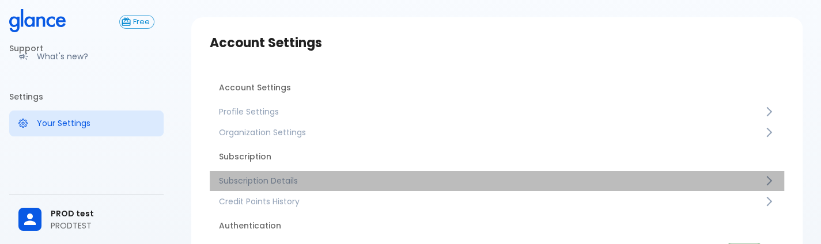
click at [277, 177] on span "Subscription Details" at bounding box center [491, 181] width 545 height 12
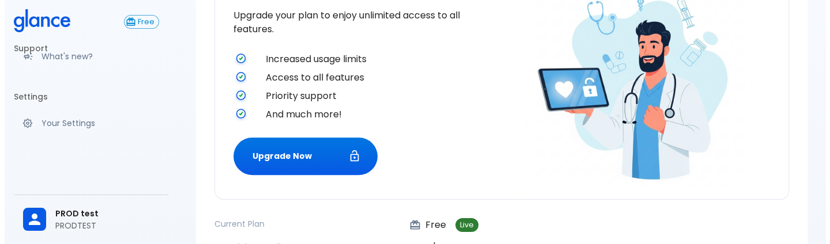
scroll to position [154, 0]
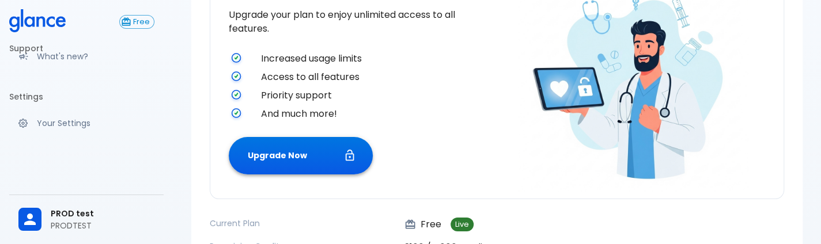
click at [351, 167] on button "Upgrade Now" at bounding box center [301, 155] width 144 height 37
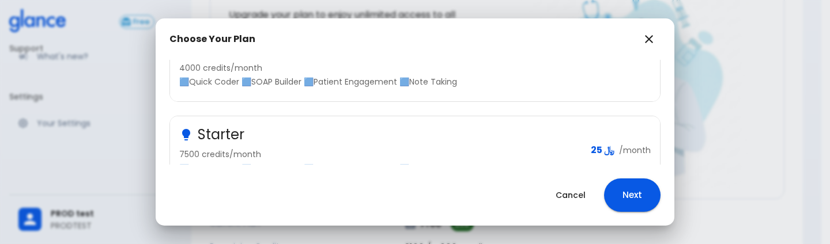
scroll to position [90, 0]
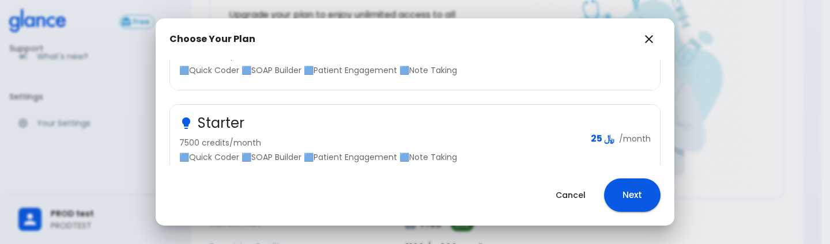
click at [439, 146] on p "7500 credits/month" at bounding box center [380, 143] width 402 height 12
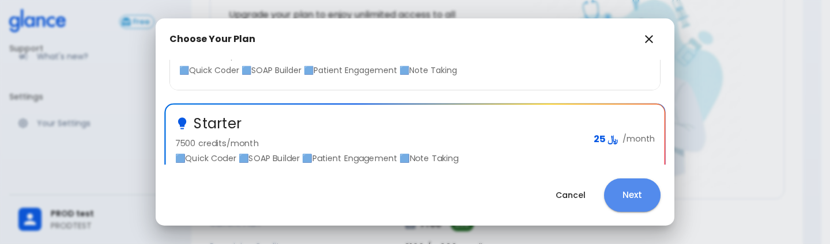
click at [645, 198] on button "Next" at bounding box center [632, 195] width 56 height 33
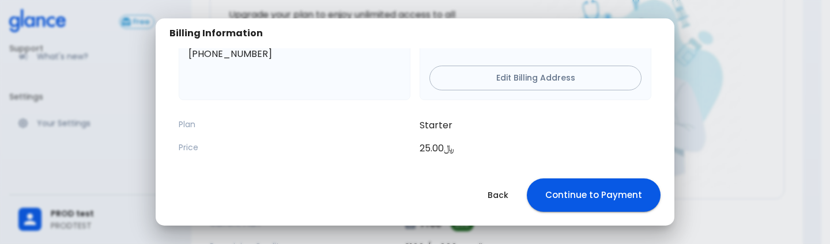
scroll to position [165, 0]
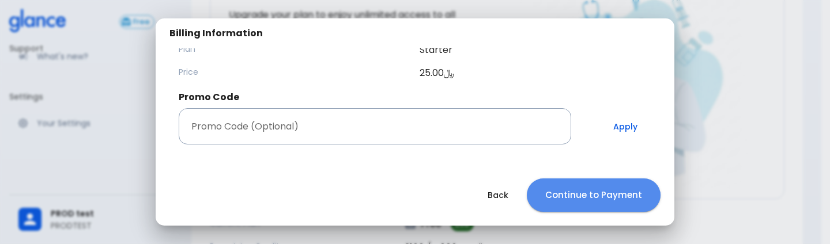
click at [610, 201] on button "Continue to Payment" at bounding box center [594, 195] width 134 height 33
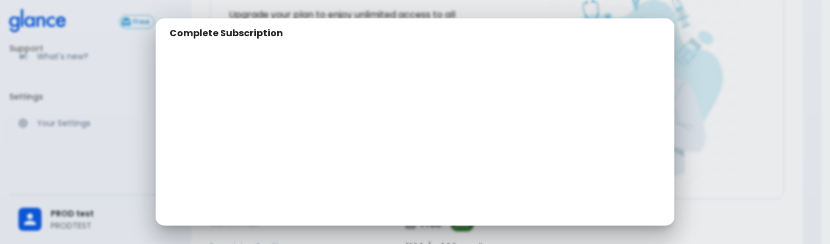
scroll to position [142, 0]
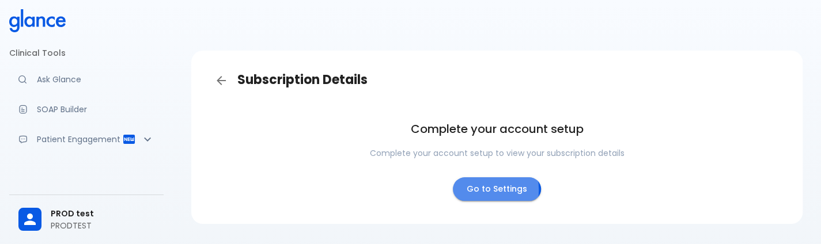
click at [471, 190] on link "Go to Settings" at bounding box center [497, 189] width 88 height 24
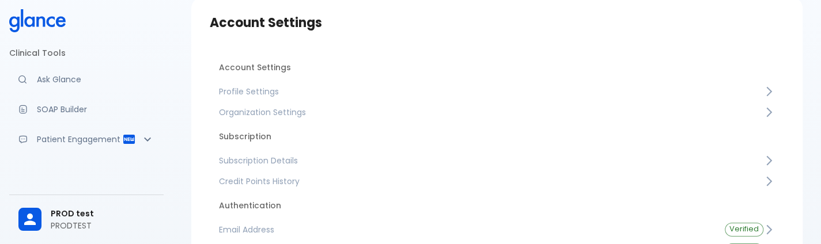
scroll to position [54, 0]
click at [315, 184] on span "Credit Points History" at bounding box center [491, 181] width 545 height 12
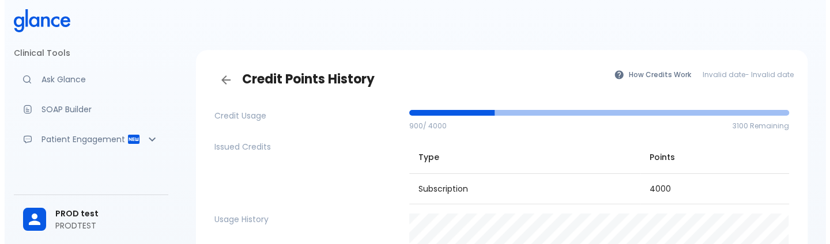
scroll to position [2, 0]
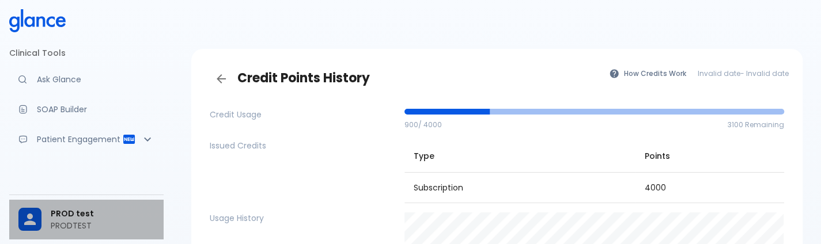
click at [88, 218] on span "PROD test" at bounding box center [103, 214] width 104 height 12
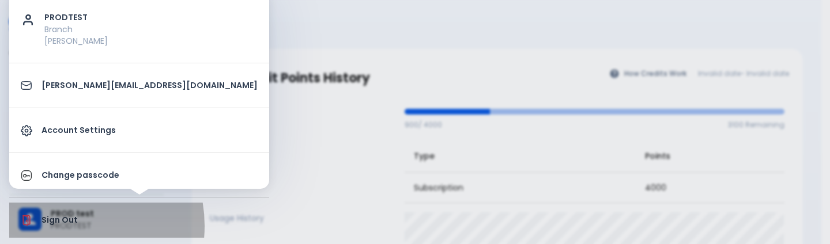
click at [64, 225] on p "Sign Out" at bounding box center [149, 220] width 216 height 12
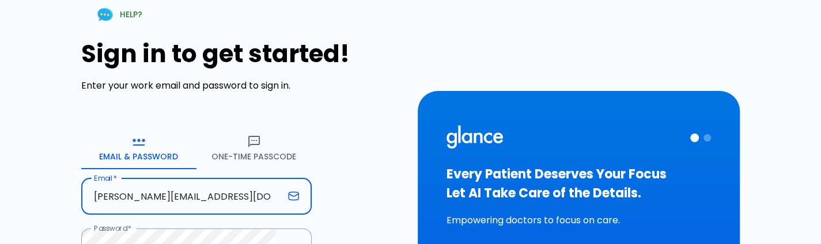
click at [182, 194] on input "[PERSON_NAME][EMAIL_ADDRESS][DOMAIN_NAME]" at bounding box center [182, 197] width 202 height 36
type input "deepashree@glance.care"
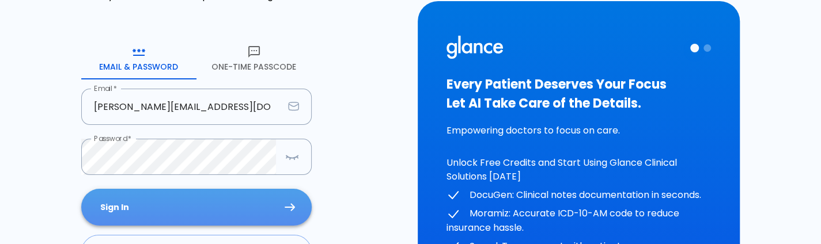
click at [180, 213] on button "Sign In" at bounding box center [196, 207] width 230 height 37
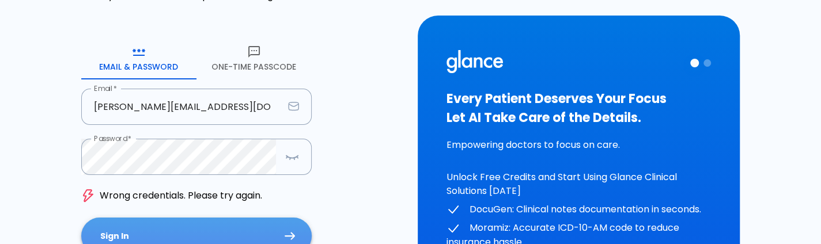
click at [183, 229] on button "Sign In" at bounding box center [196, 236] width 230 height 37
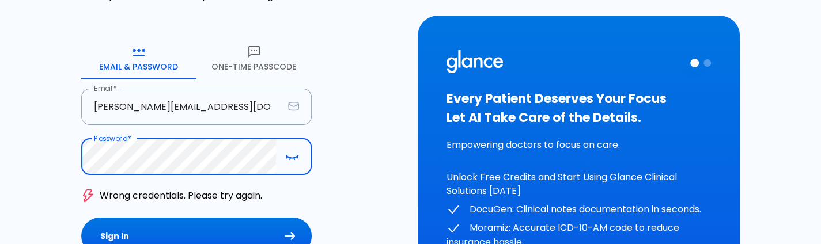
click at [81, 218] on button "Sign In" at bounding box center [196, 236] width 230 height 37
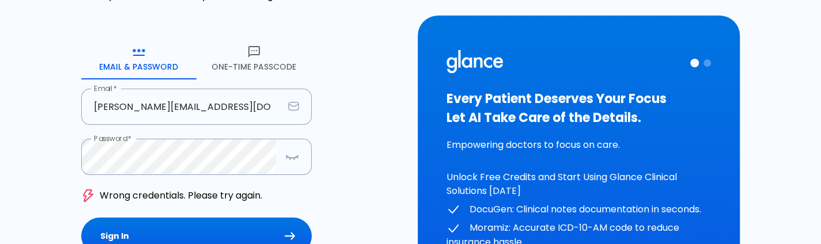
click at [5, 122] on div "HELP? Sign in to get started! Enter your work email and password to sign in. Em…" at bounding box center [410, 159] width 821 height 498
click at [293, 163] on icon "button" at bounding box center [292, 157] width 14 height 14
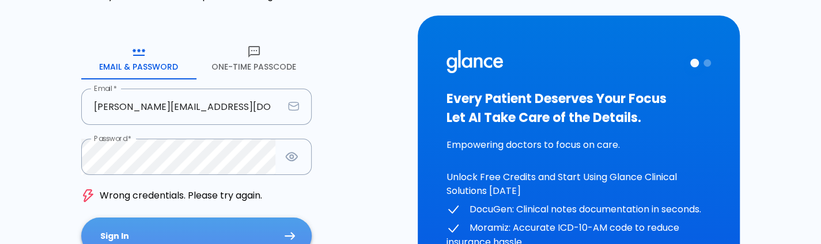
click at [155, 232] on button "Sign In" at bounding box center [196, 236] width 230 height 37
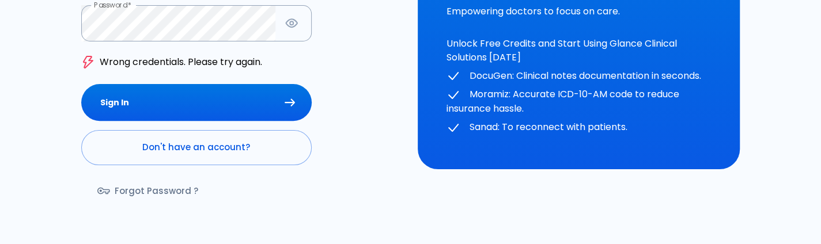
scroll to position [226, 0]
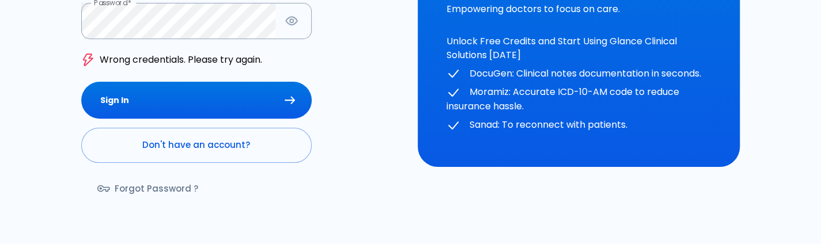
click at [188, 155] on link "Don't have an account?" at bounding box center [196, 145] width 230 height 35
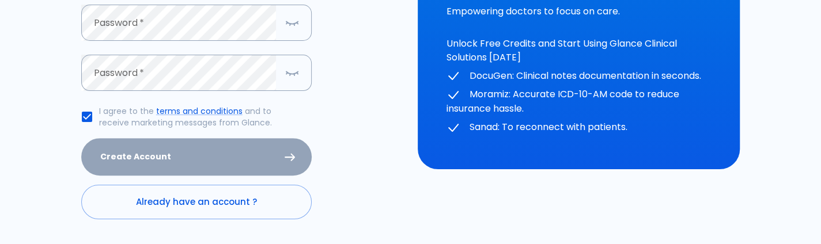
type input "[PERSON_NAME][EMAIL_ADDRESS][DOMAIN_NAME]"
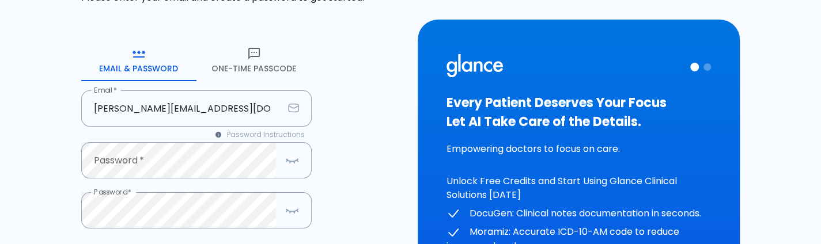
scroll to position [107, 0]
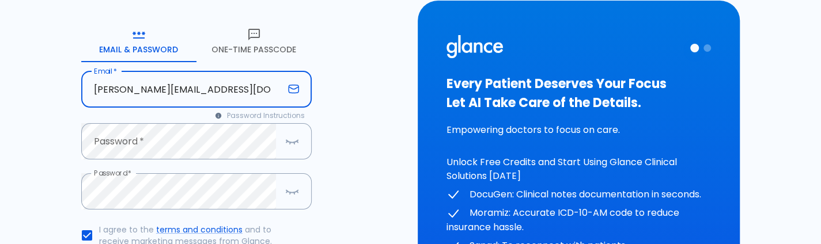
drag, startPoint x: 270, startPoint y: 86, endPoint x: 248, endPoint y: 40, distance: 51.6
click at [248, 40] on form "Email & Password One-Time Passcode Email   * deepashree+1709prod@glance.care Em…" at bounding box center [196, 180] width 230 height 318
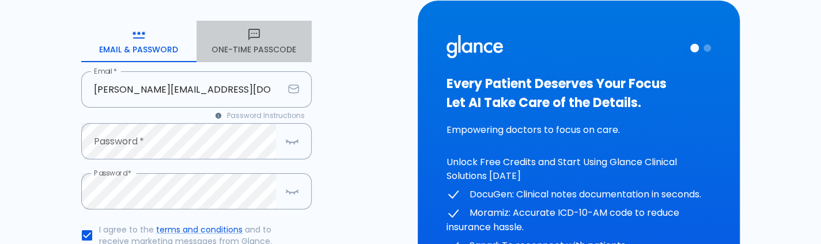
click at [248, 40] on icon "button" at bounding box center [254, 35] width 14 height 14
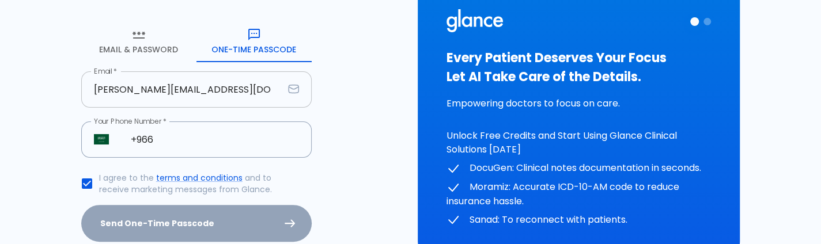
click at [234, 86] on input "[PERSON_NAME][EMAIL_ADDRESS][DOMAIN_NAME]" at bounding box center [182, 89] width 202 height 36
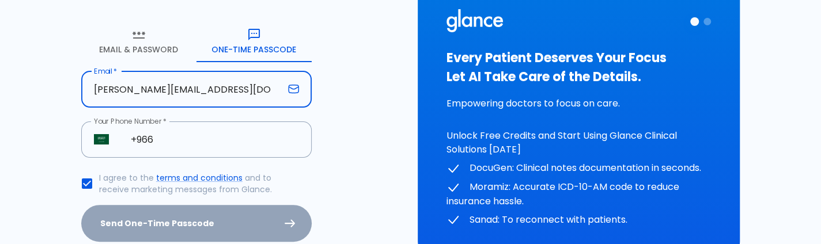
click at [234, 86] on input "[PERSON_NAME][EMAIL_ADDRESS][DOMAIN_NAME]" at bounding box center [182, 89] width 202 height 36
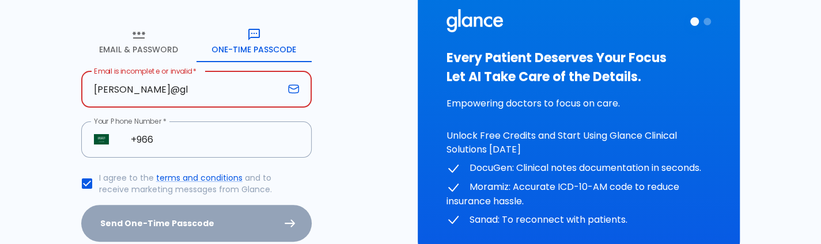
type input "[PERSON_NAME][EMAIL_ADDRESS][DOMAIN_NAME]"
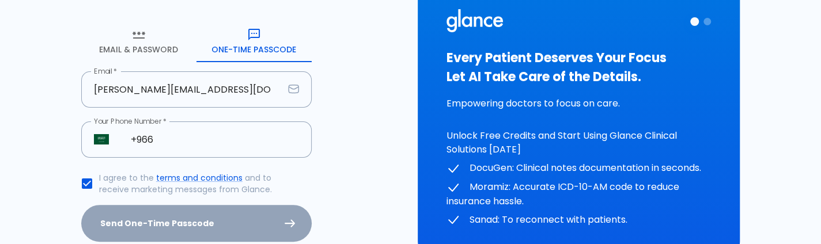
click at [212, 224] on div "Send One-Time Passcode" at bounding box center [196, 223] width 230 height 37
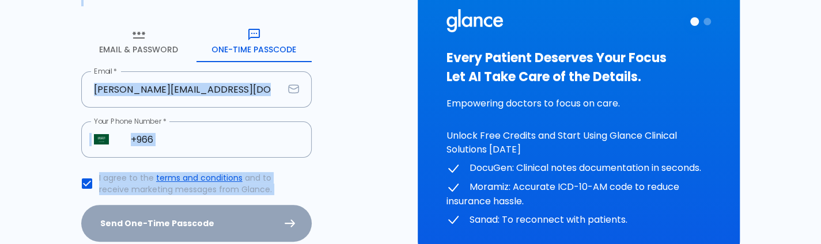
click at [212, 224] on div "Send One-Time Passcode" at bounding box center [196, 223] width 230 height 37
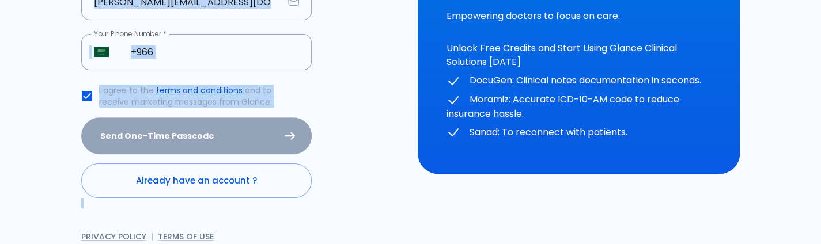
scroll to position [196, 0]
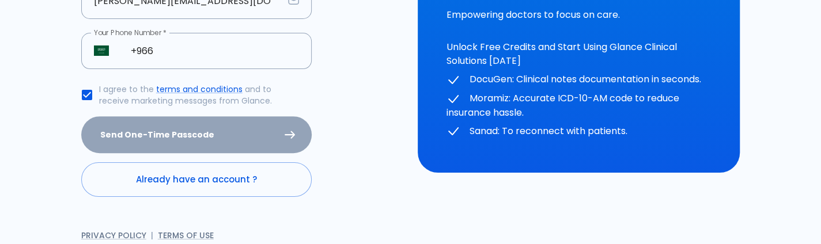
click at [377, 184] on div "Create your account Please enter your email and create a password to get starte…" at bounding box center [242, 20] width 323 height 353
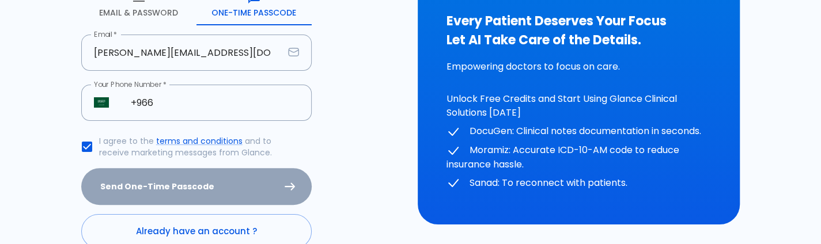
click at [202, 183] on div "Send One-Time Passcode" at bounding box center [196, 186] width 230 height 37
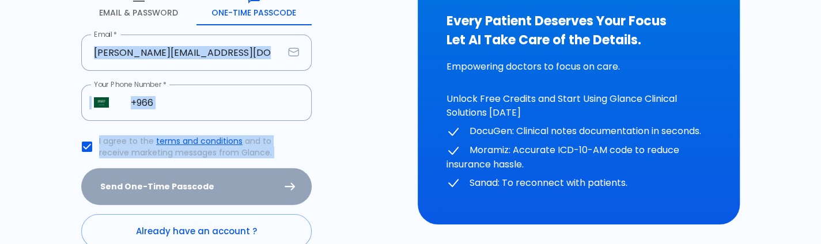
click at [202, 183] on div "Send One-Time Passcode" at bounding box center [196, 186] width 230 height 37
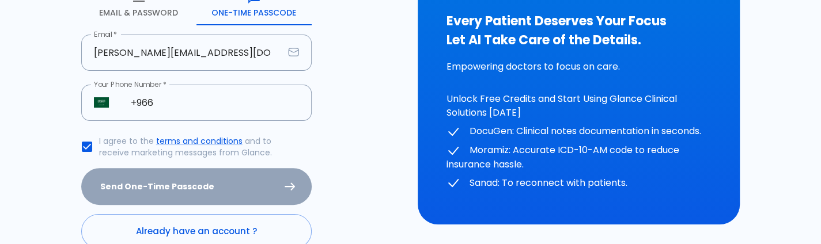
click at [202, 183] on div "Send One-Time Passcode" at bounding box center [196, 186] width 230 height 37
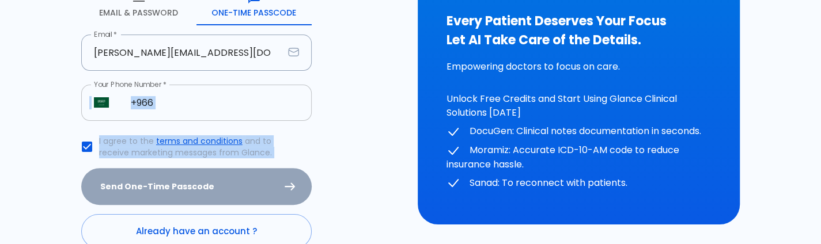
drag, startPoint x: 202, startPoint y: 183, endPoint x: 265, endPoint y: 90, distance: 111.9
click at [265, 90] on form "Email & Password One-Time Passcode Email   * deepashree@glance.care Email   * Y…" at bounding box center [196, 117] width 230 height 266
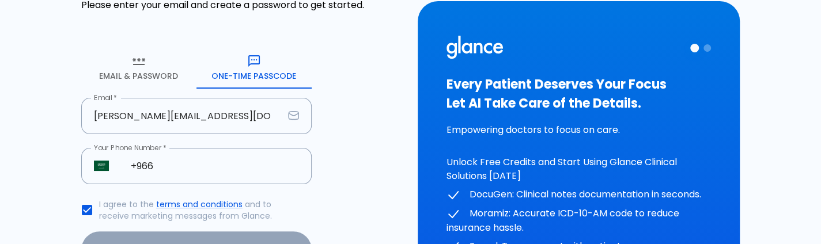
click at [349, 136] on div "Create your account Please enter your email and create a password to get starte…" at bounding box center [242, 135] width 323 height 353
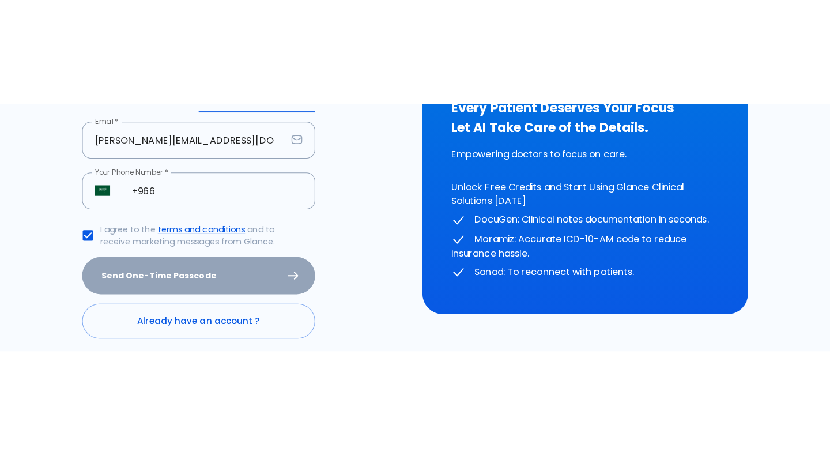
scroll to position [0, 0]
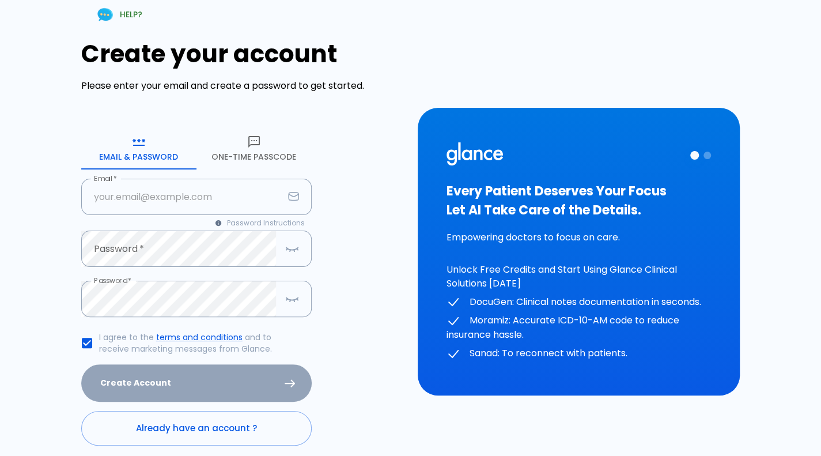
type input "[PERSON_NAME][EMAIL_ADDRESS][DOMAIN_NAME]"
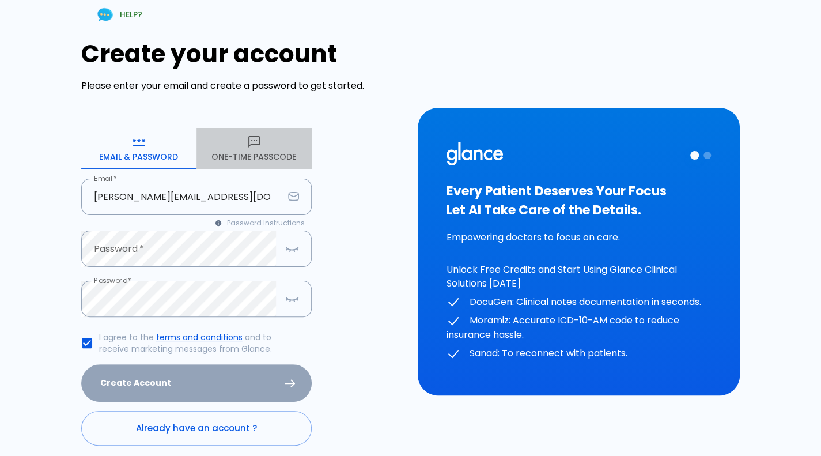
click at [263, 168] on button "One-Time Passcode" at bounding box center [253, 148] width 115 height 41
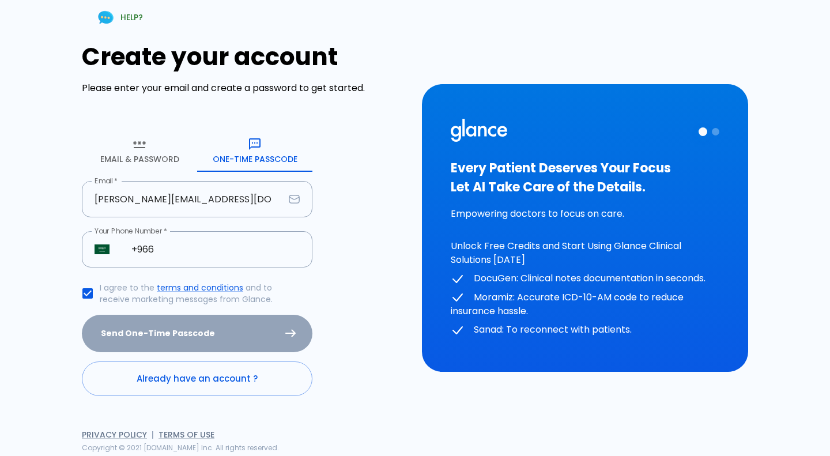
click at [267, 324] on div "Send One-Time Passcode" at bounding box center [197, 333] width 230 height 37
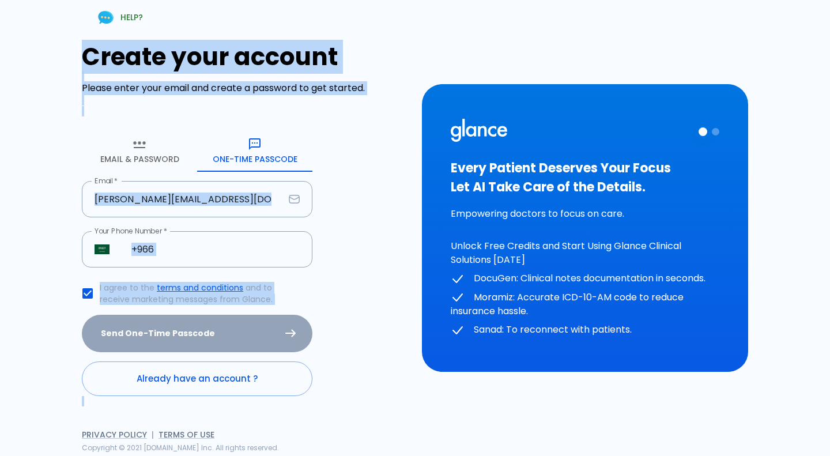
click at [267, 324] on div "Send One-Time Passcode" at bounding box center [197, 333] width 230 height 37
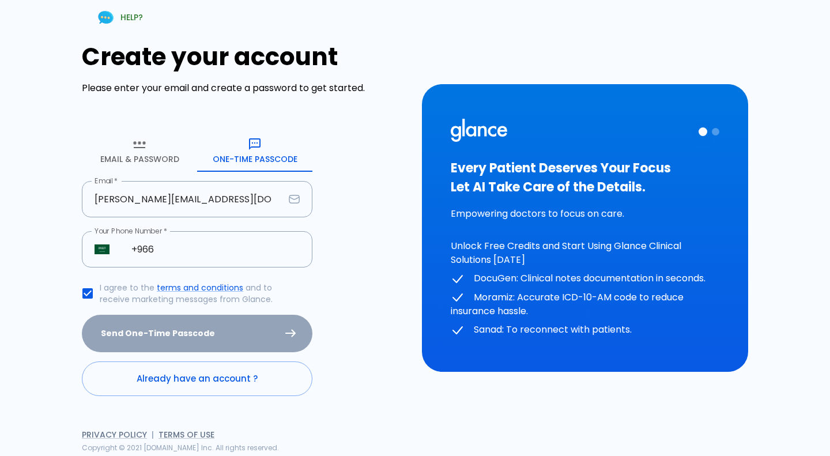
click at [267, 324] on div "Send One-Time Passcode" at bounding box center [197, 333] width 230 height 37
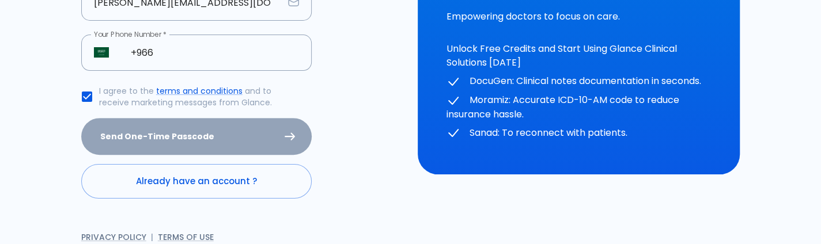
scroll to position [123, 0]
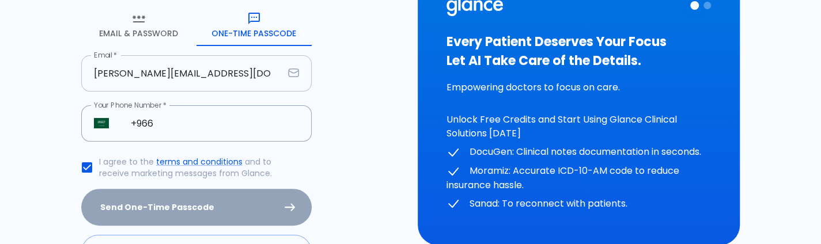
click at [267, 73] on input "[PERSON_NAME][EMAIL_ADDRESS][DOMAIN_NAME]" at bounding box center [182, 73] width 202 height 36
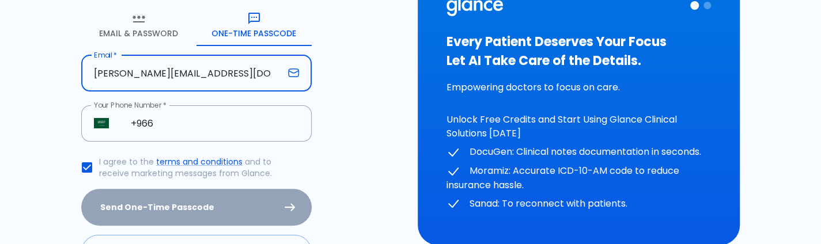
type input "deepashree@glance.care"
click at [184, 225] on div "Send One-Time Passcode" at bounding box center [196, 207] width 230 height 37
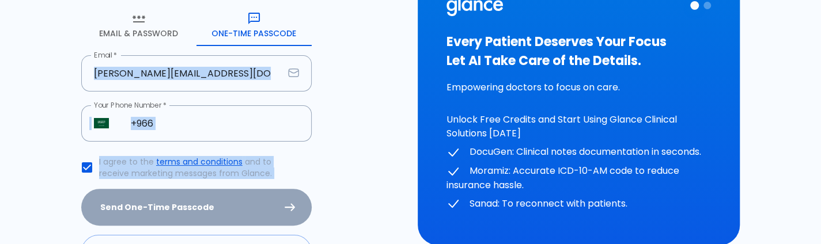
click at [184, 225] on div "Send One-Time Passcode" at bounding box center [196, 207] width 230 height 37
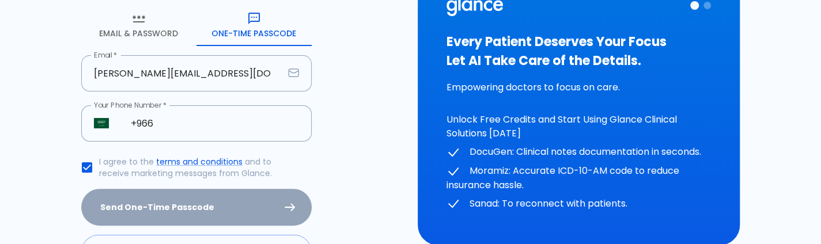
click at [184, 225] on div "Send One-Time Passcode" at bounding box center [196, 207] width 230 height 37
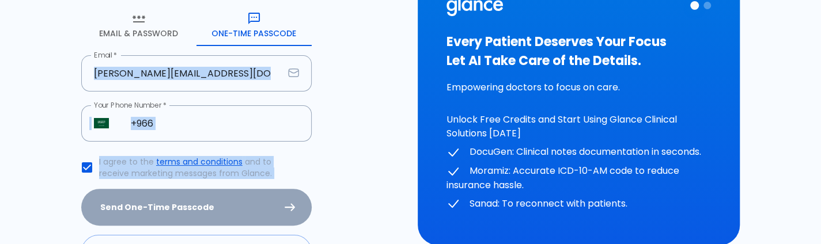
drag, startPoint x: 184, startPoint y: 225, endPoint x: 243, endPoint y: 50, distance: 184.8
click at [243, 50] on form "Email & Password One-Time Passcode Email   * deepashree@glance.care Email   * Y…" at bounding box center [196, 138] width 230 height 266
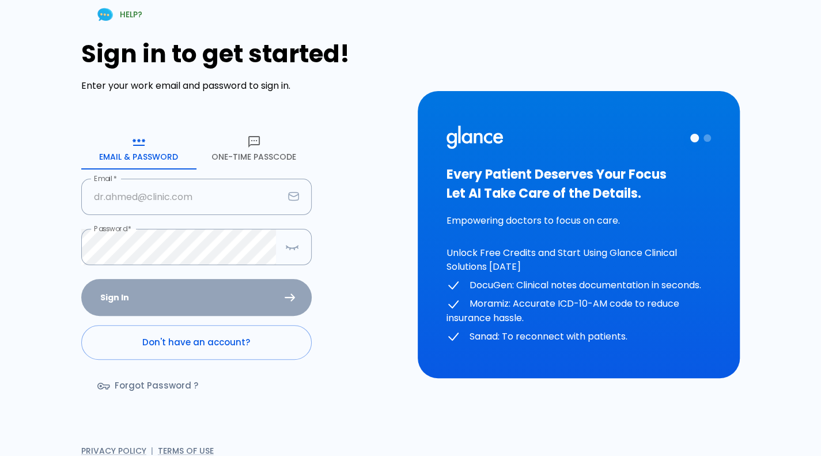
type input "[PERSON_NAME][EMAIL_ADDRESS][DOMAIN_NAME]"
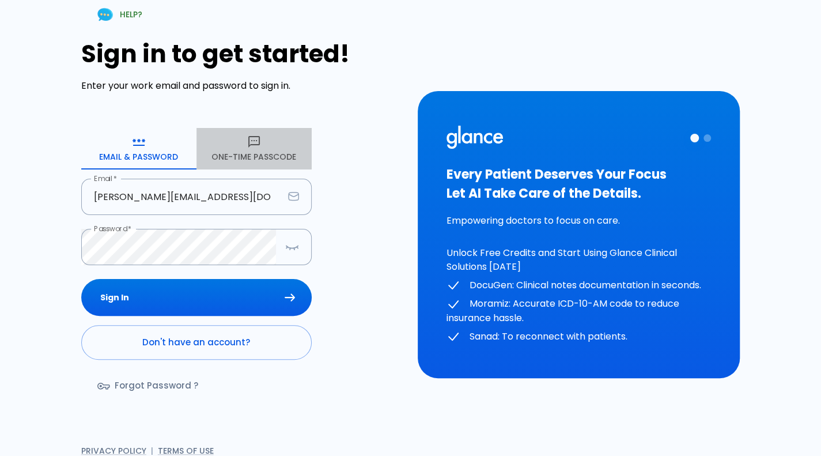
click at [257, 147] on icon "button" at bounding box center [254, 142] width 14 height 14
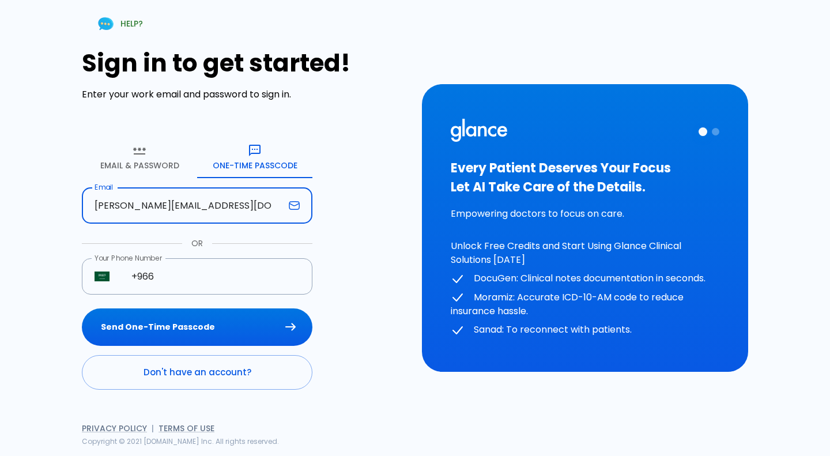
click at [273, 214] on input "[PERSON_NAME][EMAIL_ADDRESS][DOMAIN_NAME]" at bounding box center [183, 205] width 202 height 36
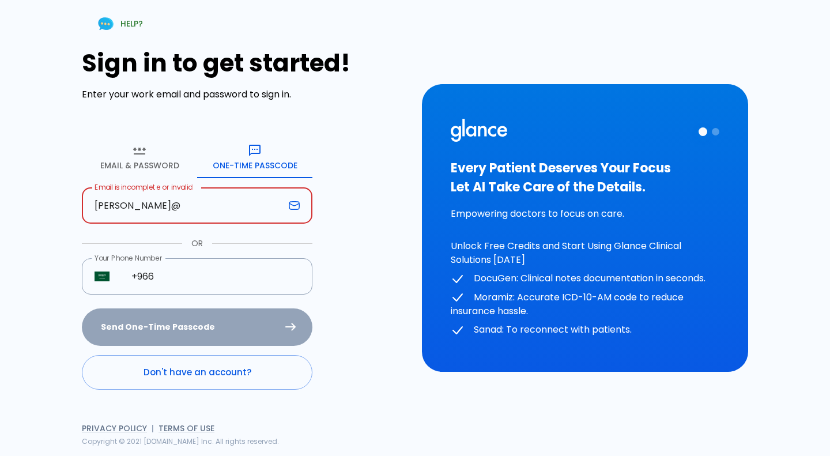
type input "[PERSON_NAME][EMAIL_ADDRESS][DOMAIN_NAME]"
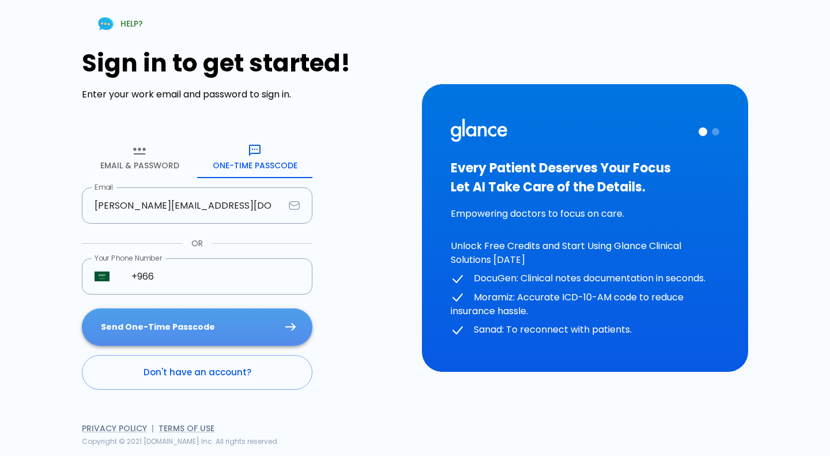
click at [206, 314] on button "Send One-Time Passcode" at bounding box center [197, 326] width 230 height 37
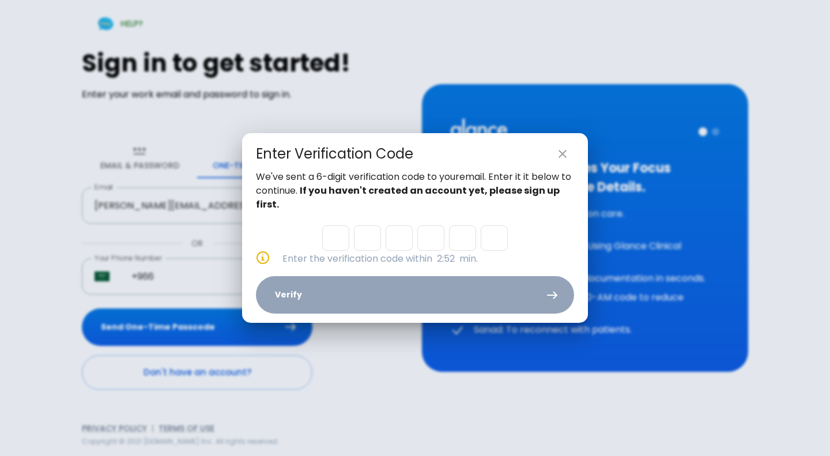
type input "1"
type input "0"
type input "6"
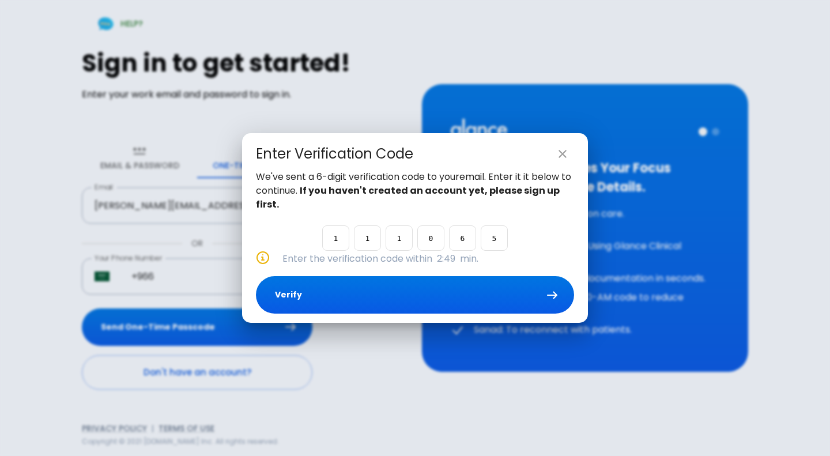
type input "5"
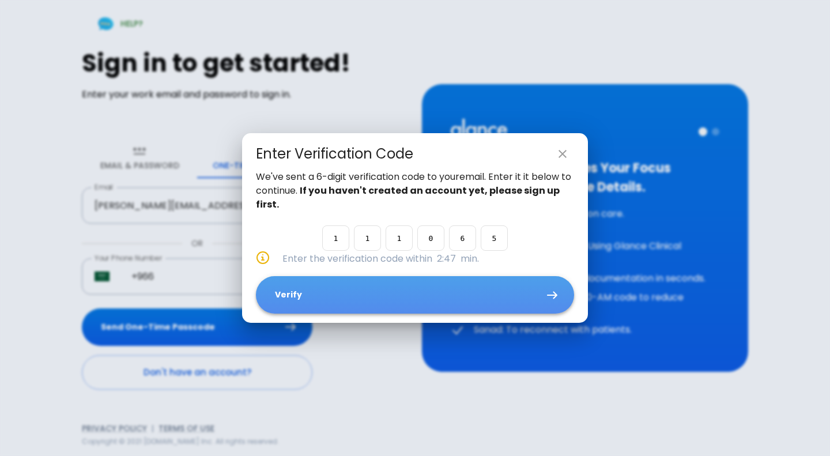
click at [487, 283] on button "Verify" at bounding box center [415, 294] width 318 height 37
